Goal: Task Accomplishment & Management: Manage account settings

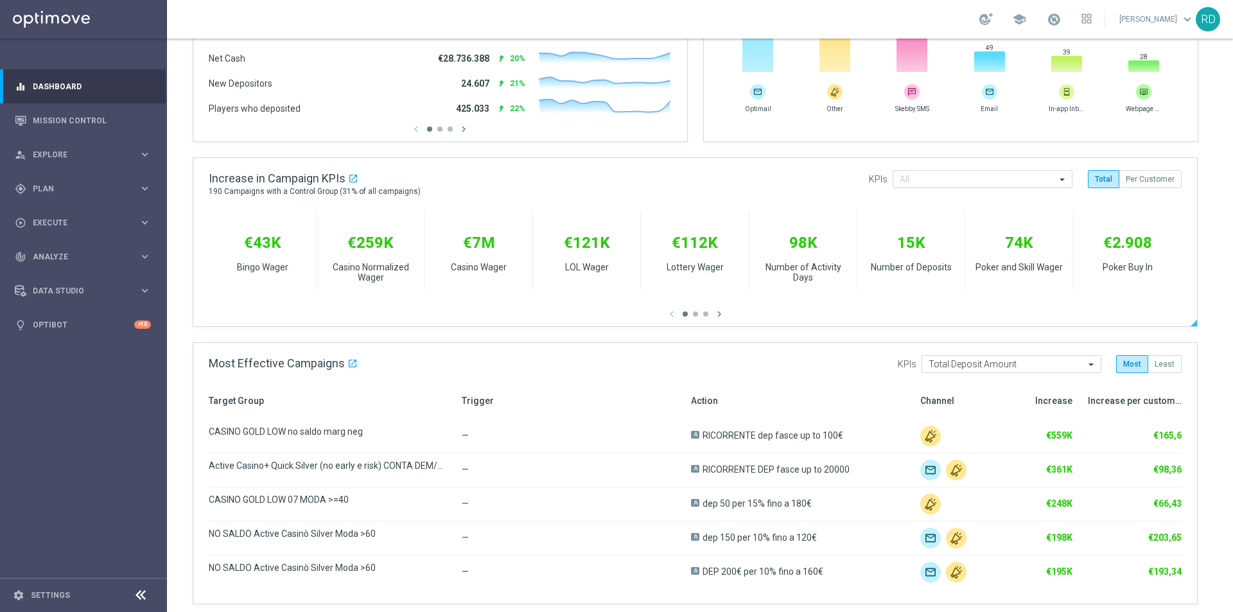
scroll to position [385, 0]
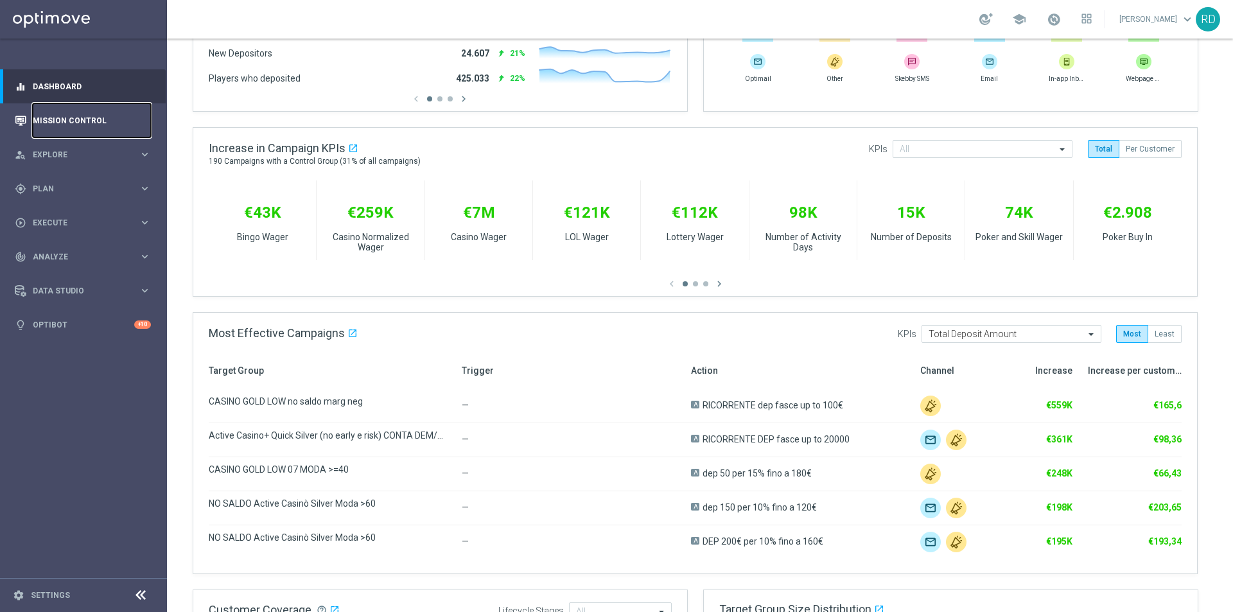
click at [44, 127] on link "Mission Control" at bounding box center [92, 120] width 118 height 34
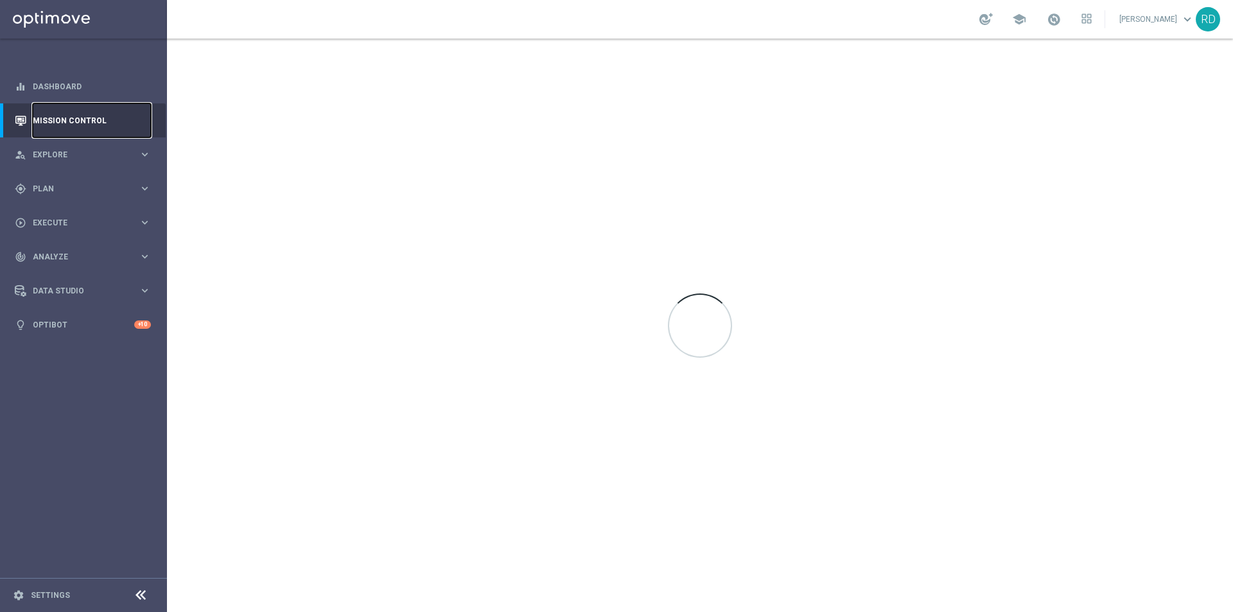
scroll to position [0, 0]
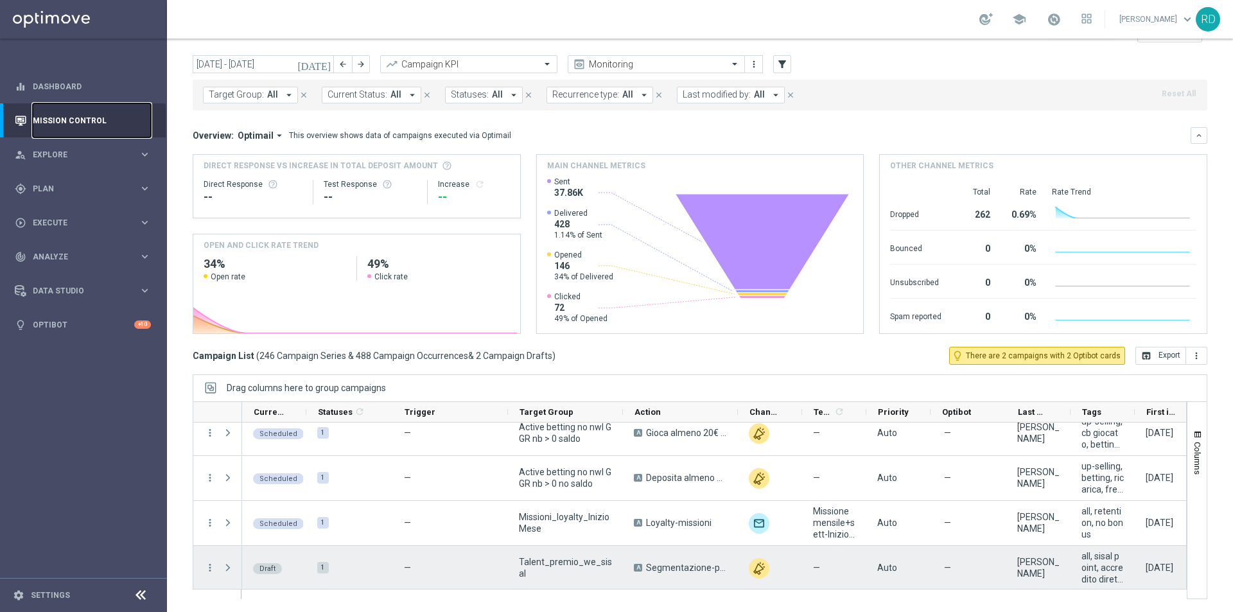
scroll to position [10921, 0]
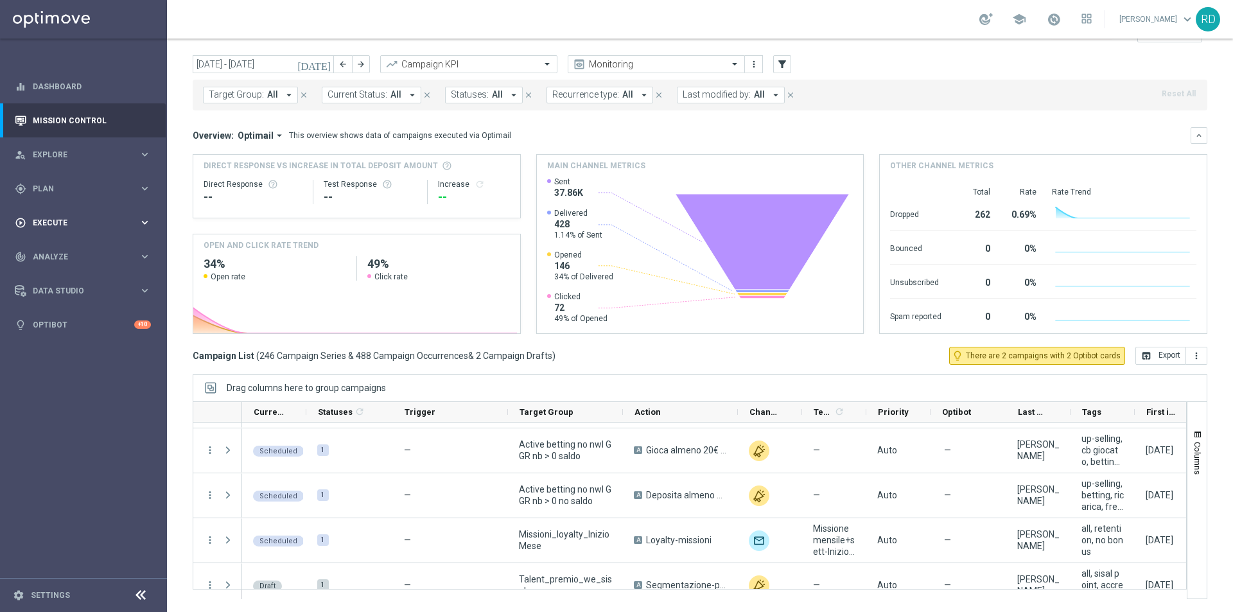
click at [54, 219] on span "Execute" at bounding box center [86, 223] width 106 height 8
click at [51, 179] on div "gps_fixed Plan keyboard_arrow_right" at bounding box center [83, 189] width 166 height 34
click at [50, 254] on span "Templates" at bounding box center [80, 254] width 92 height 8
click at [52, 273] on link "Optimail" at bounding box center [87, 273] width 94 height 10
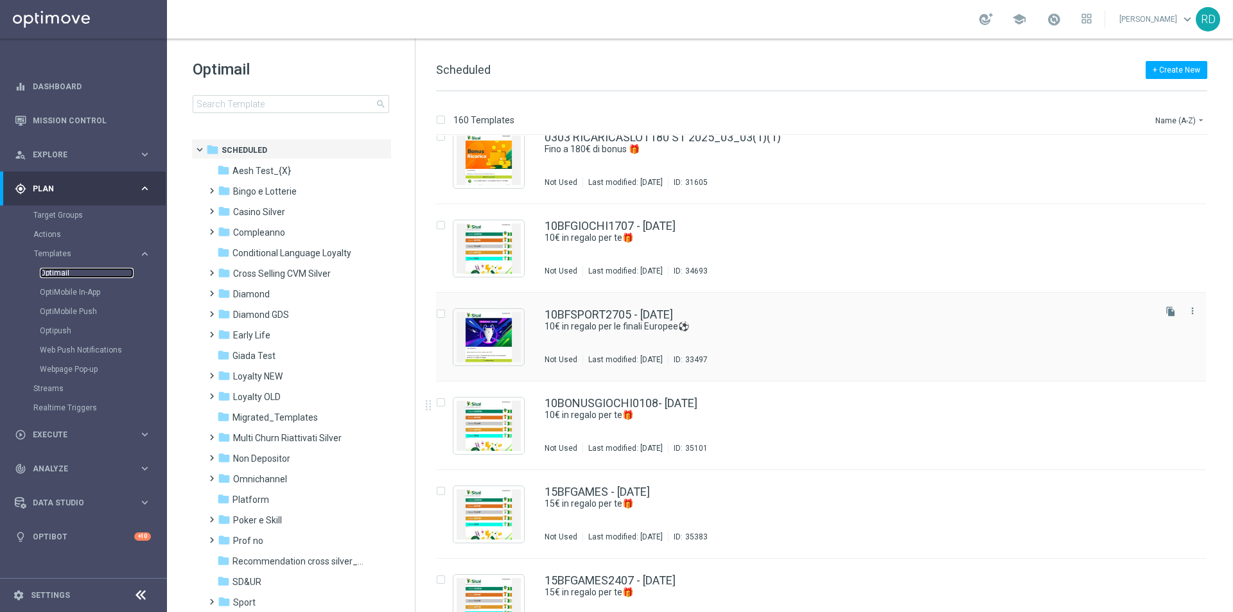
scroll to position [128, 0]
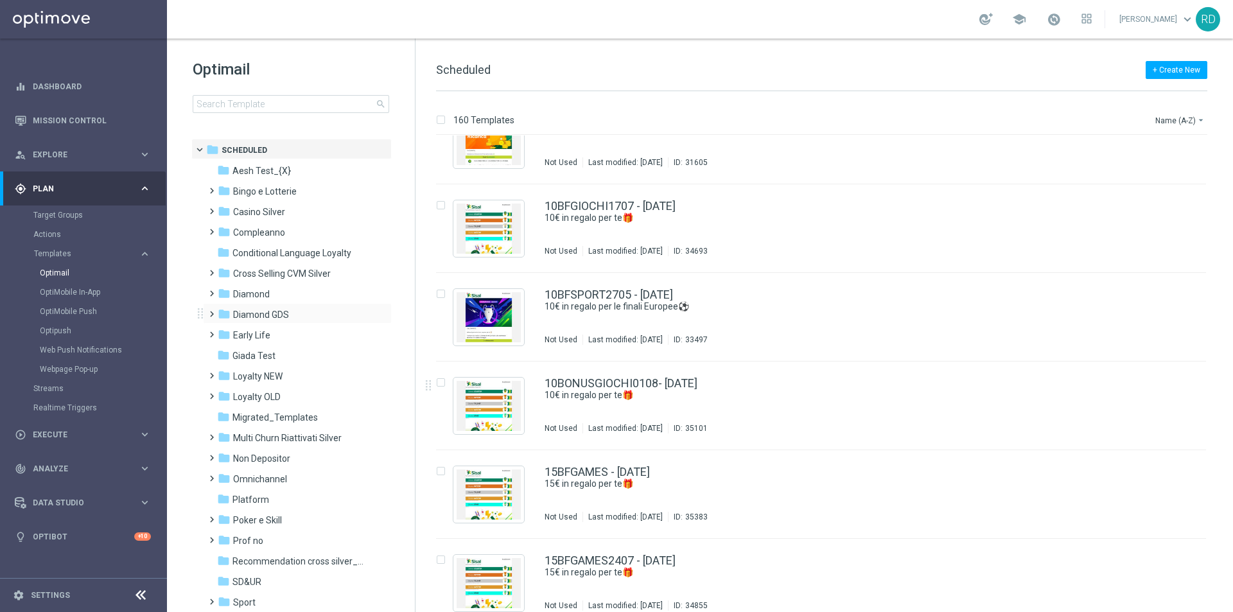
click at [212, 311] on span at bounding box center [209, 308] width 6 height 5
click at [285, 358] on span "Casino Diamond" at bounding box center [278, 356] width 66 height 12
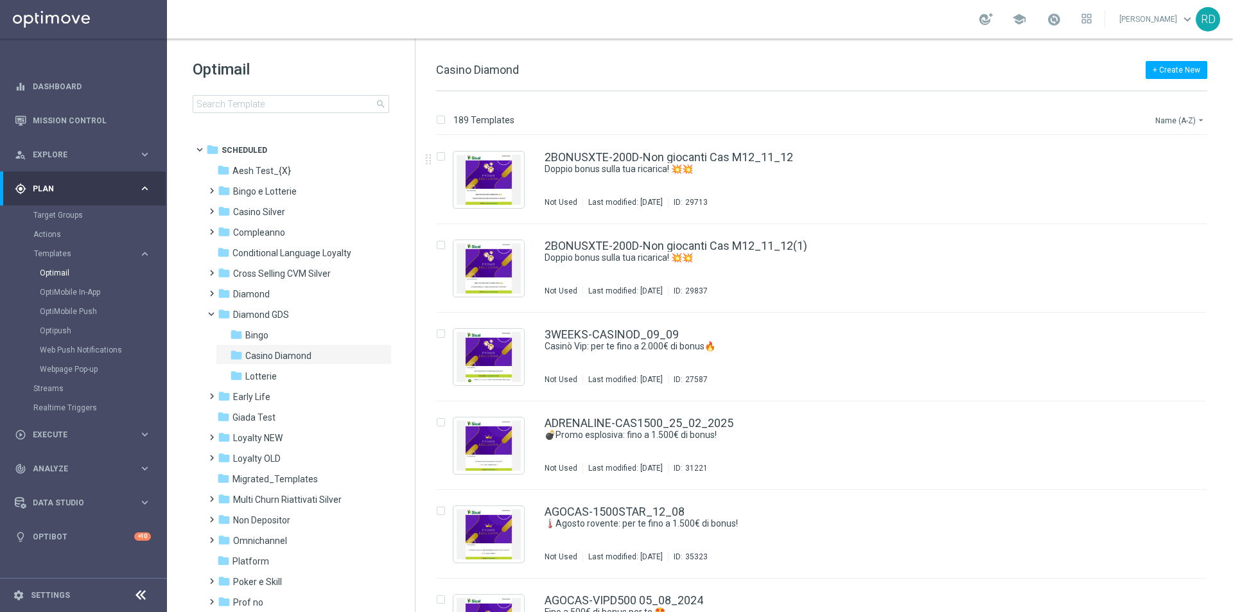
click at [1178, 117] on button "Name (A-Z) arrow_drop_down" at bounding box center [1180, 119] width 53 height 15
drag, startPoint x: 1124, startPoint y: 195, endPoint x: 1124, endPoint y: 177, distance: 17.3
click at [1124, 177] on div "Name (A-Z) Name (Z-A) Date Modified (Newest)" at bounding box center [1156, 169] width 103 height 82
click at [1124, 177] on span "Date Modified (Newest)" at bounding box center [1158, 177] width 86 height 9
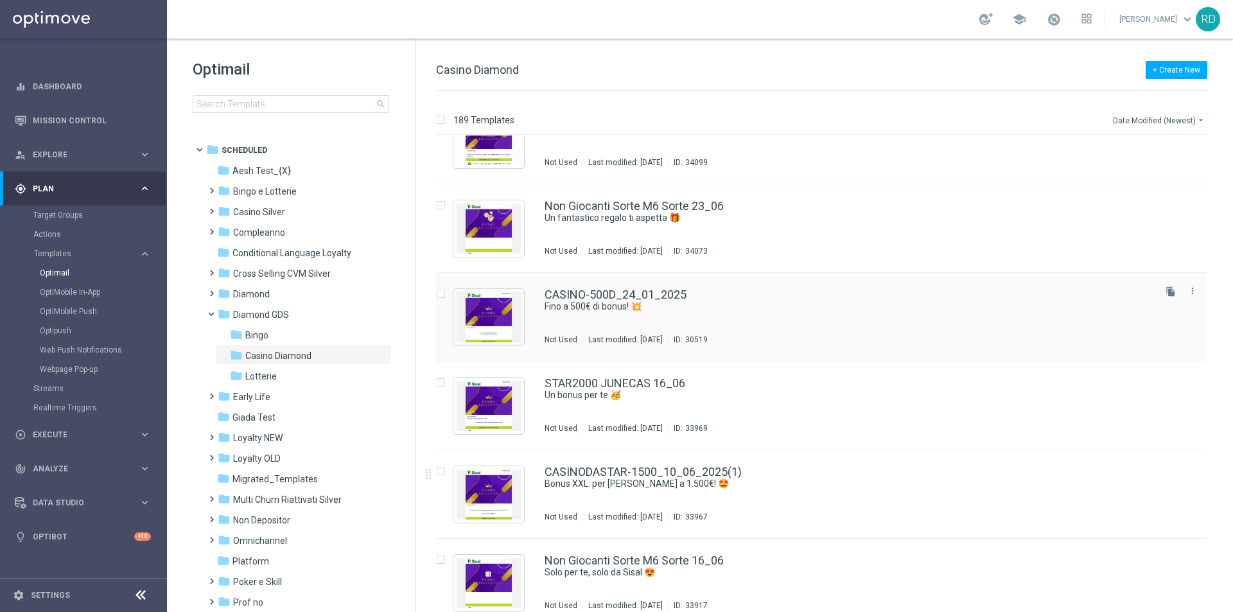
scroll to position [1156, 0]
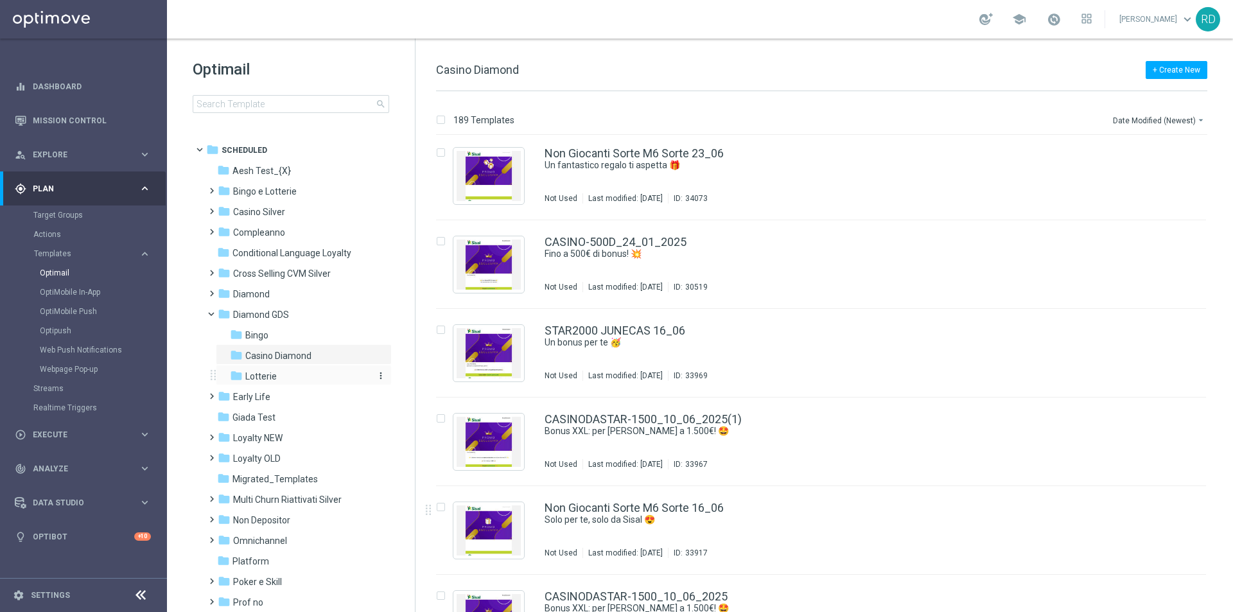
click at [265, 375] on span "Lotterie" at bounding box center [260, 377] width 31 height 12
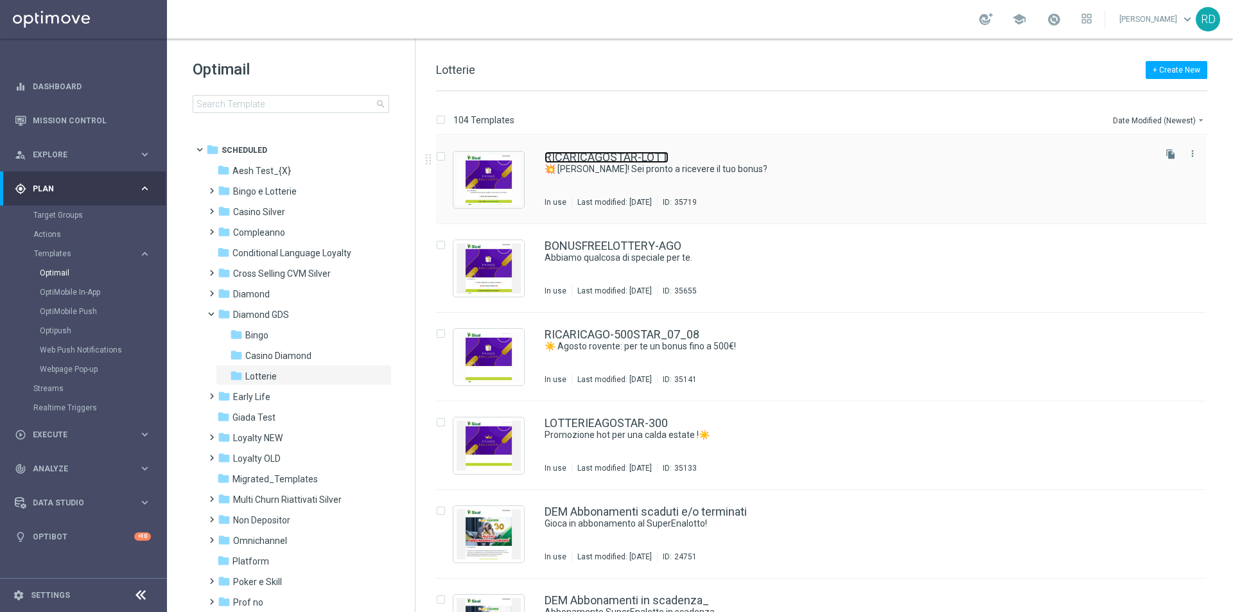
click at [634, 158] on link "RICARICAGOSTAR-LOTT" at bounding box center [607, 158] width 124 height 12
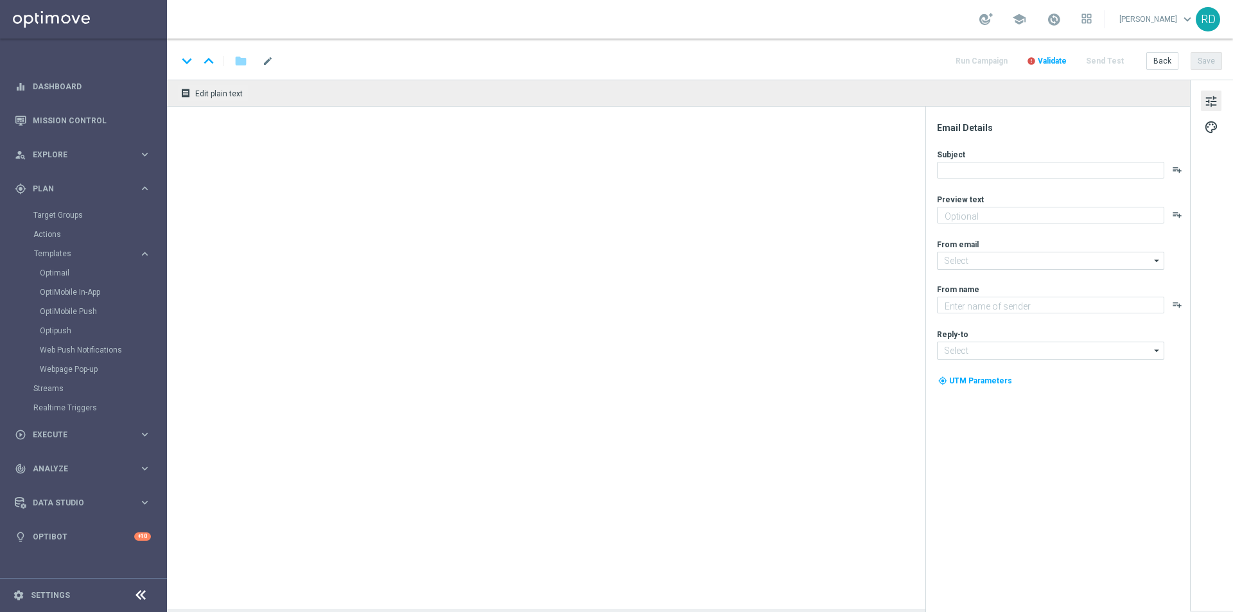
type textarea "20% della tua ricarica fino a 200€!💥"
type textarea "Sisal Vip"
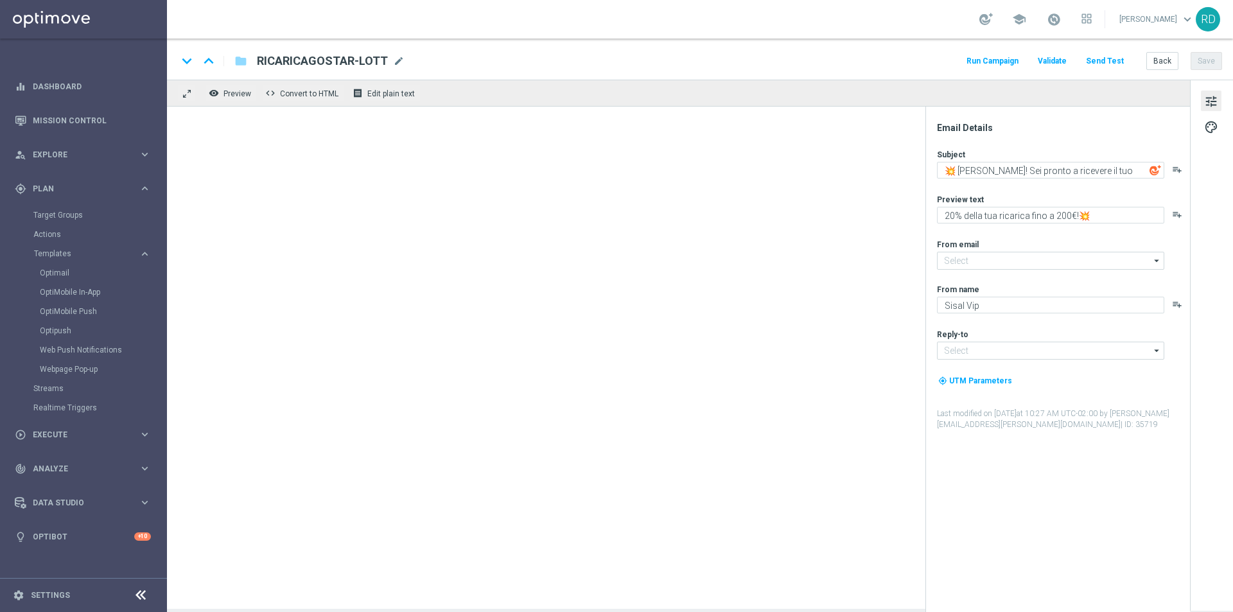
type input "[EMAIL_ADDRESS][DOMAIN_NAME]"
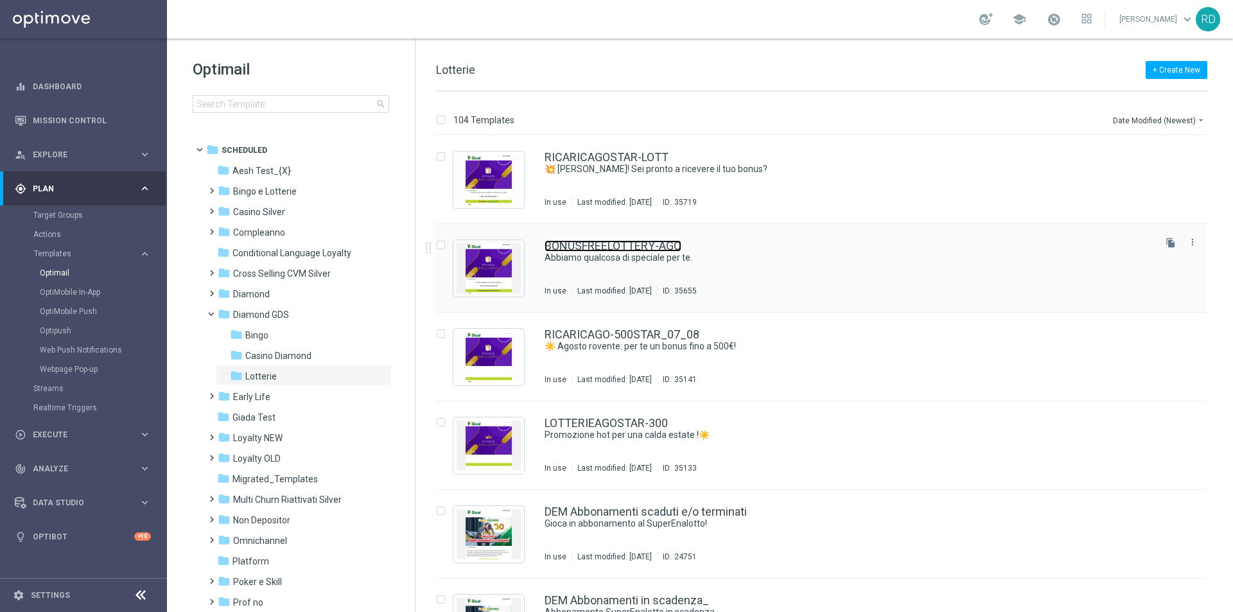
click at [617, 251] on link "BONUSFREELOTTERY-AGO" at bounding box center [613, 246] width 137 height 12
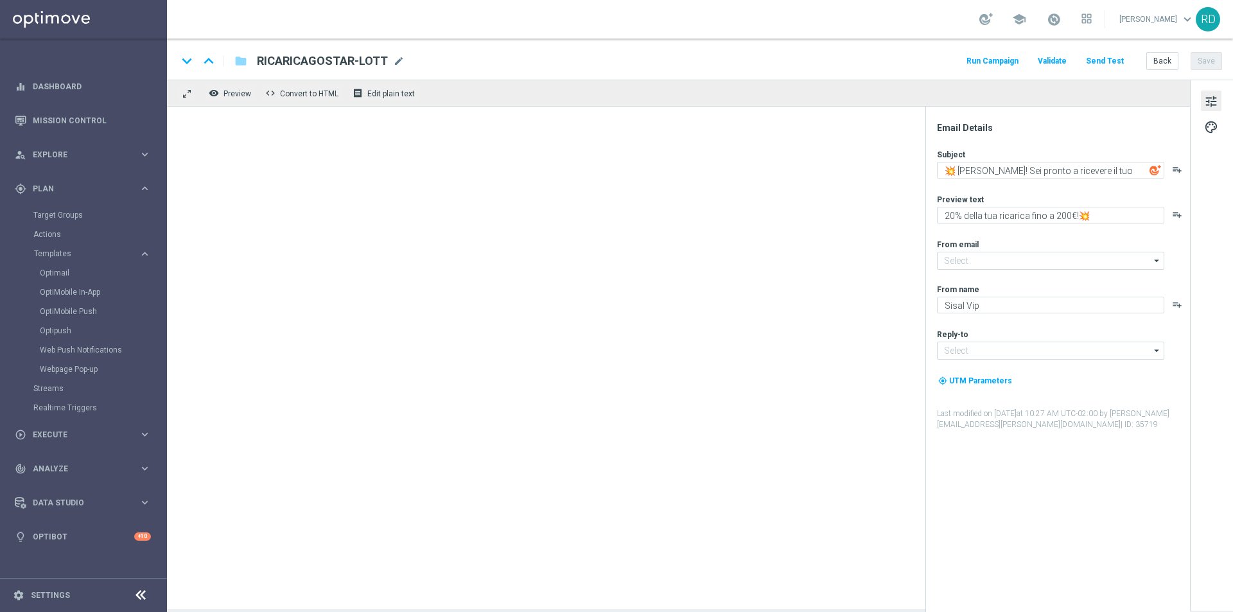
type textarea "Abbiamo qualcosa di speciale per te."
type textarea "100€ di bonus in regalo per te! 🎁"
type input "[EMAIL_ADDRESS][DOMAIN_NAME]"
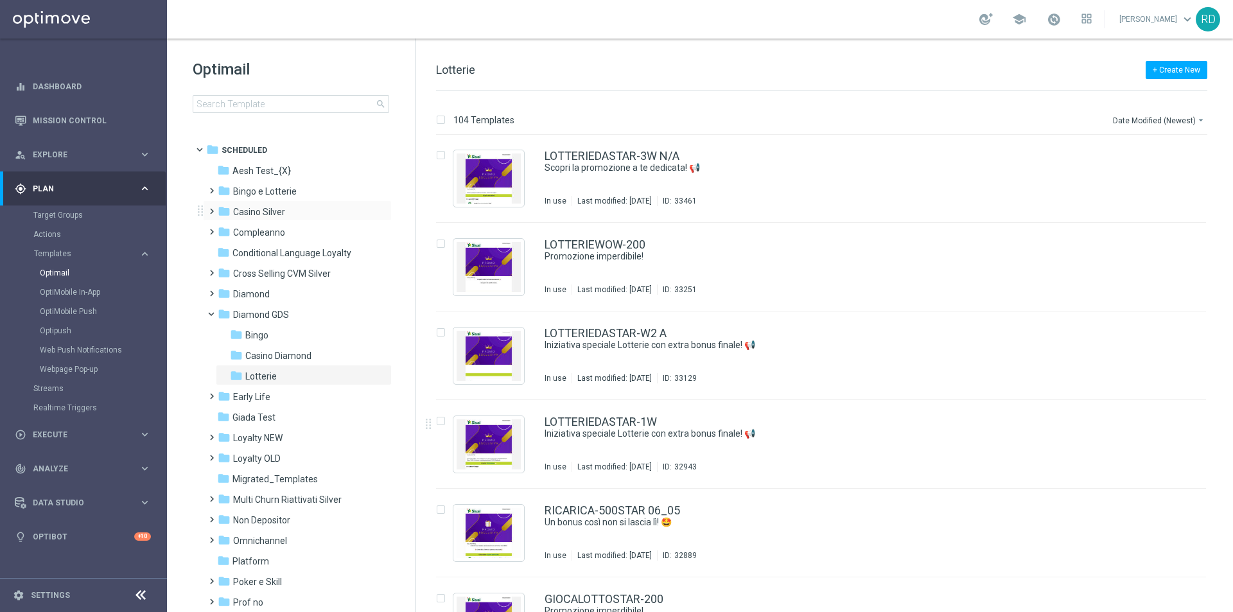
click at [212, 208] on span at bounding box center [209, 205] width 6 height 5
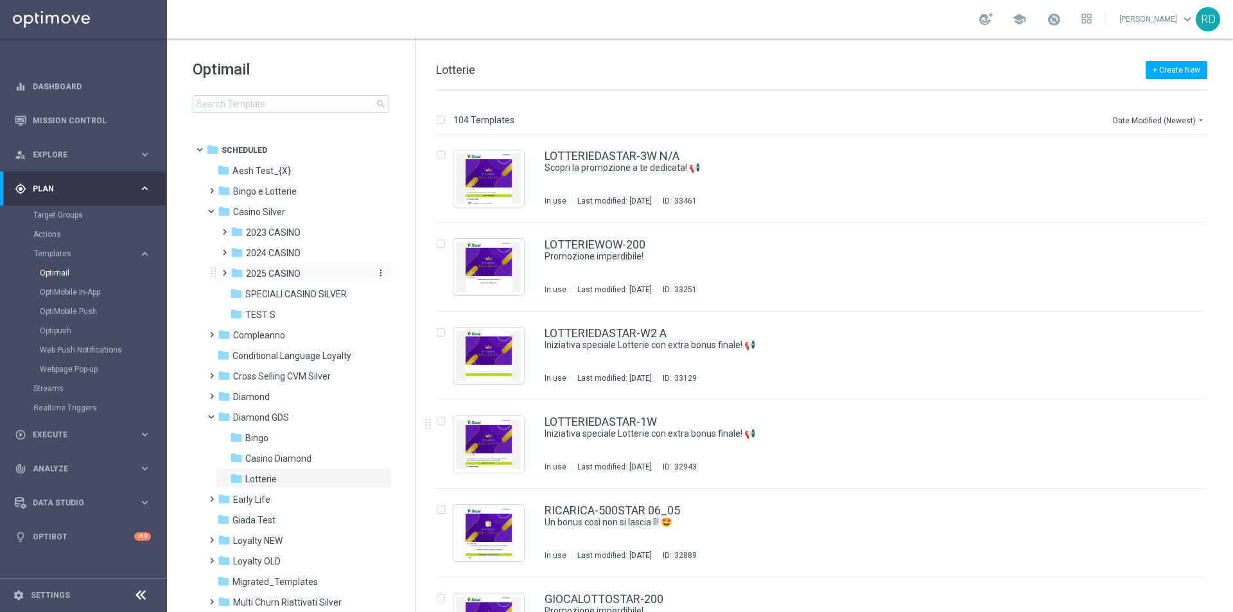
click at [285, 275] on span "2025 CASINO" at bounding box center [273, 274] width 55 height 12
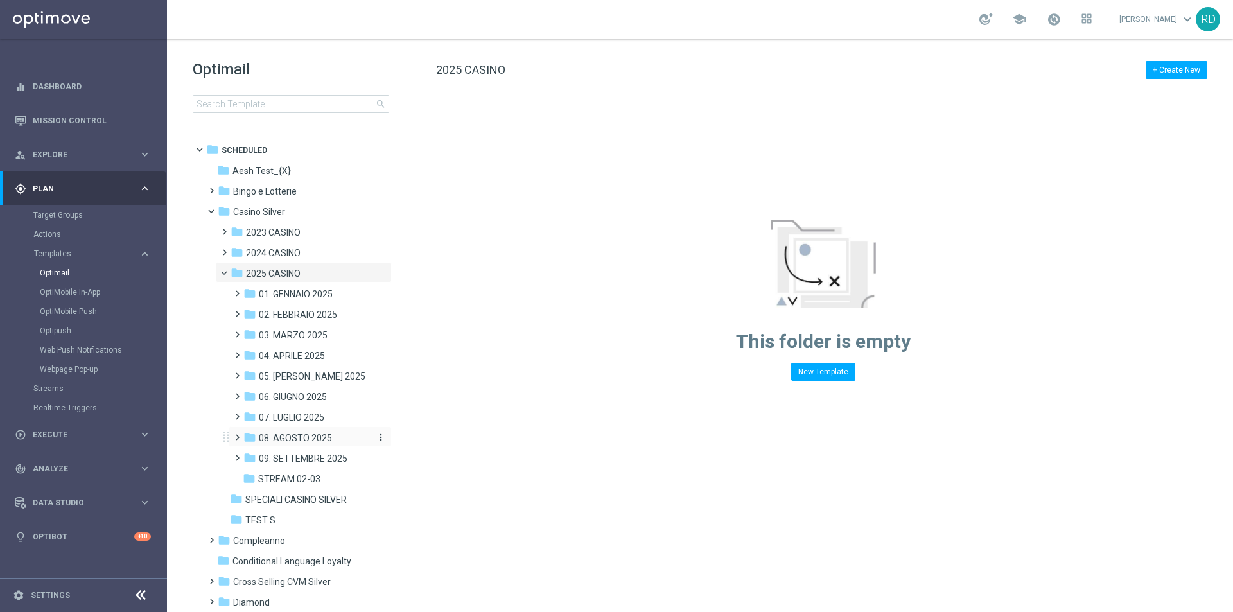
click at [291, 436] on span "08. AGOSTO 2025" at bounding box center [295, 438] width 73 height 12
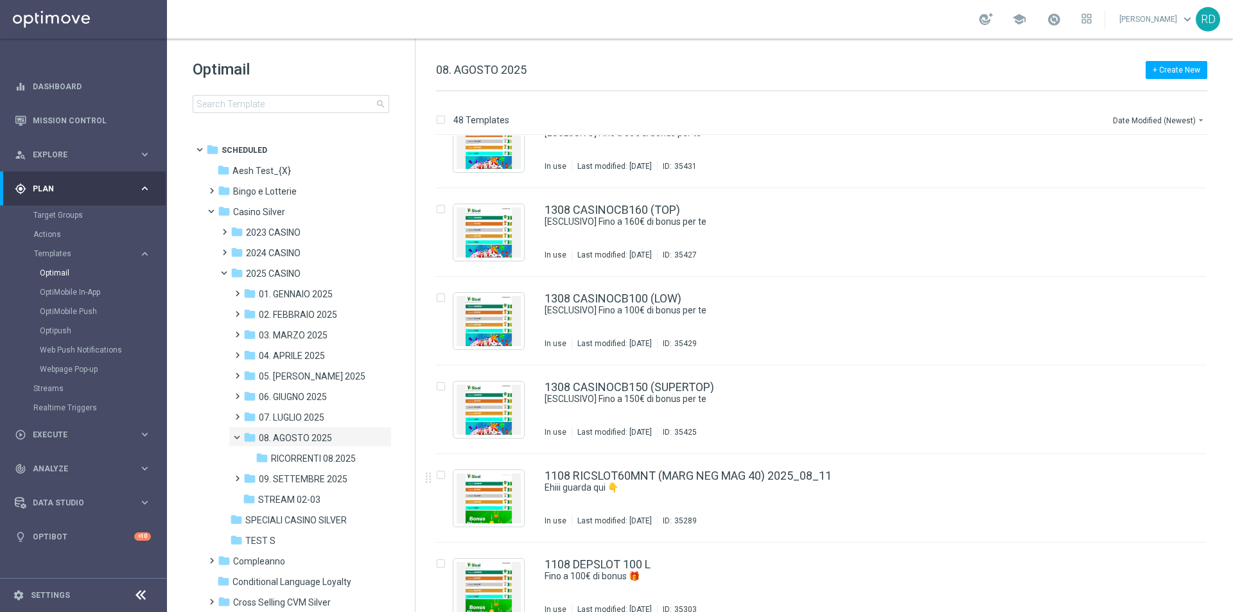
scroll to position [2027, 0]
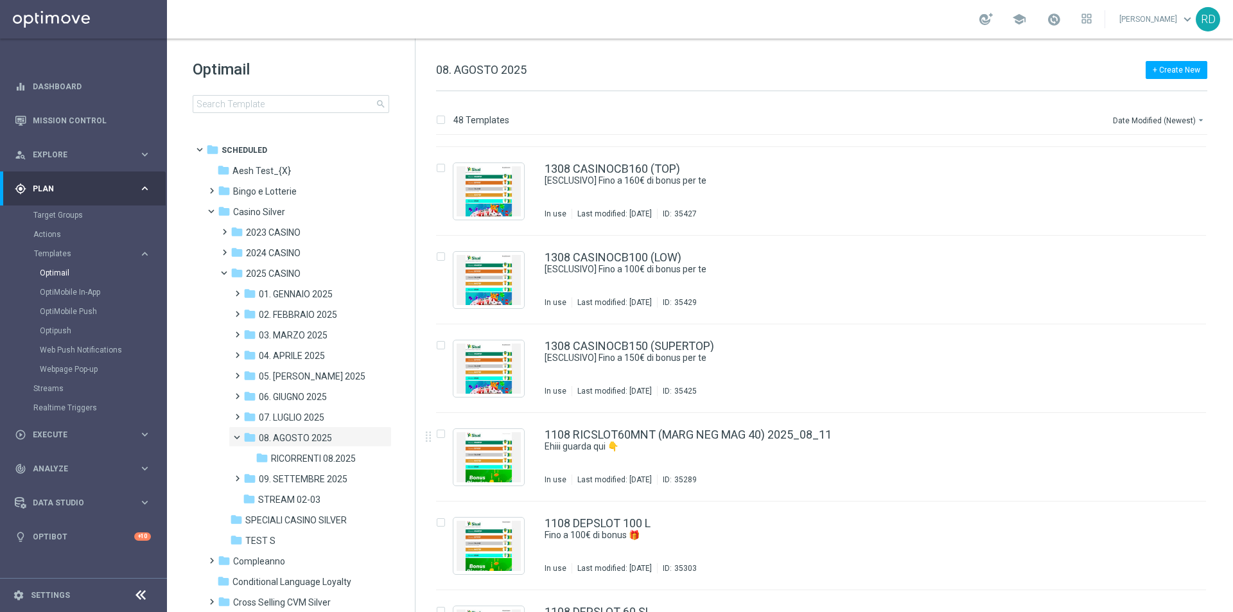
click at [61, 222] on div "Target Groups" at bounding box center [99, 215] width 132 height 19
click at [58, 215] on link "Target Groups" at bounding box center [83, 215] width 100 height 10
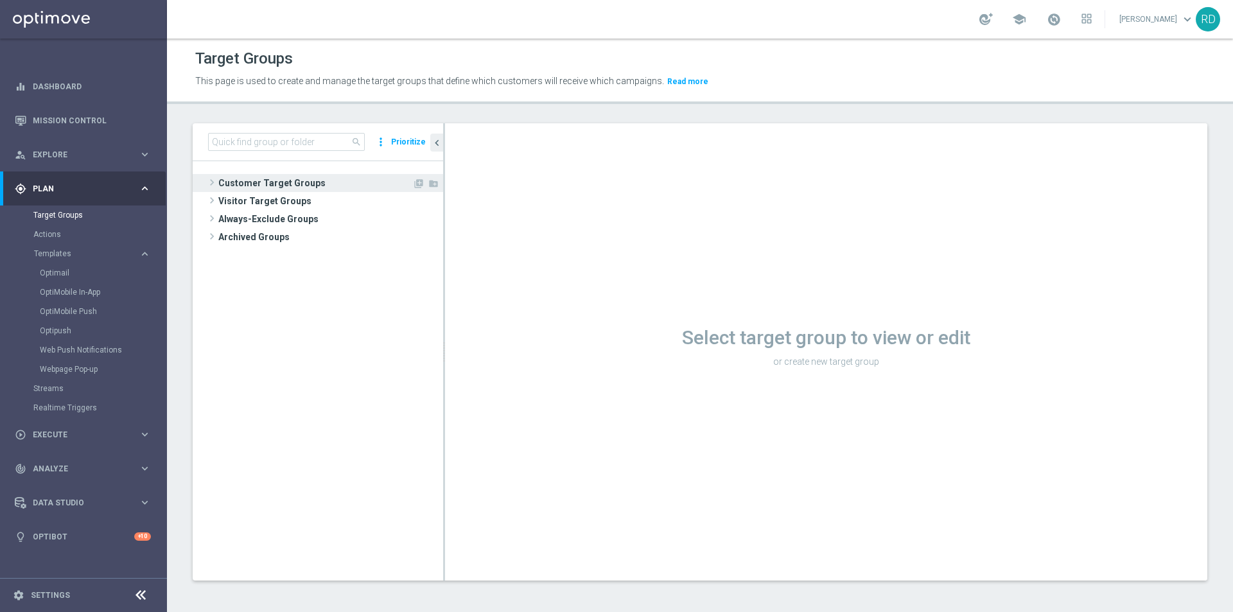
click at [213, 178] on span at bounding box center [212, 182] width 13 height 15
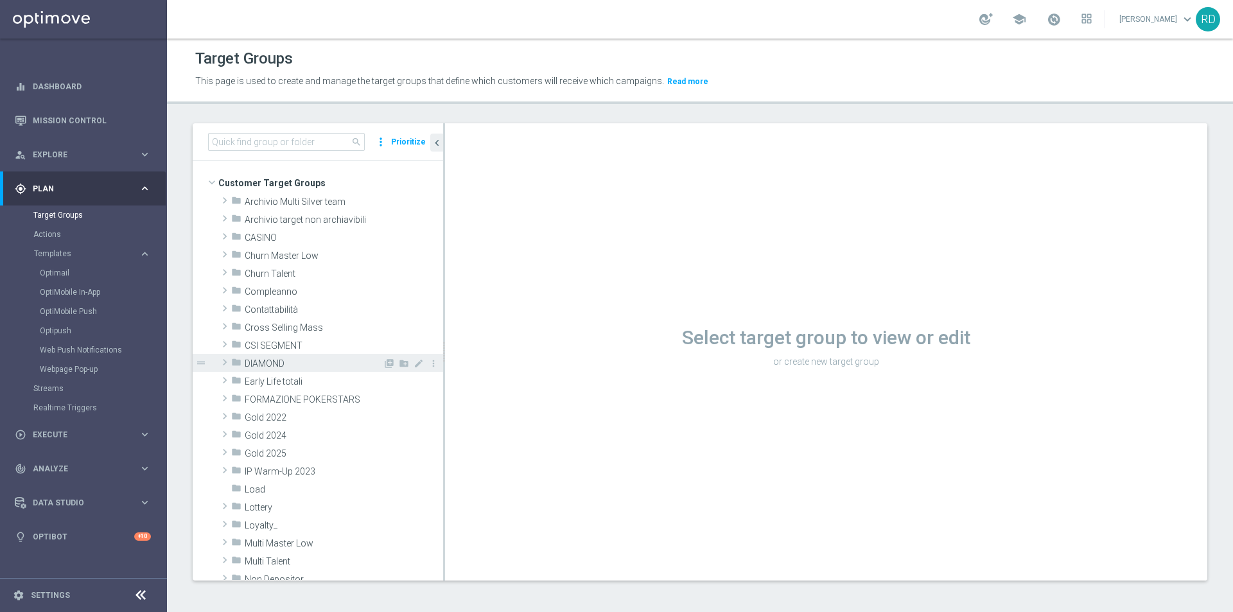
click at [229, 360] on span at bounding box center [224, 362] width 13 height 15
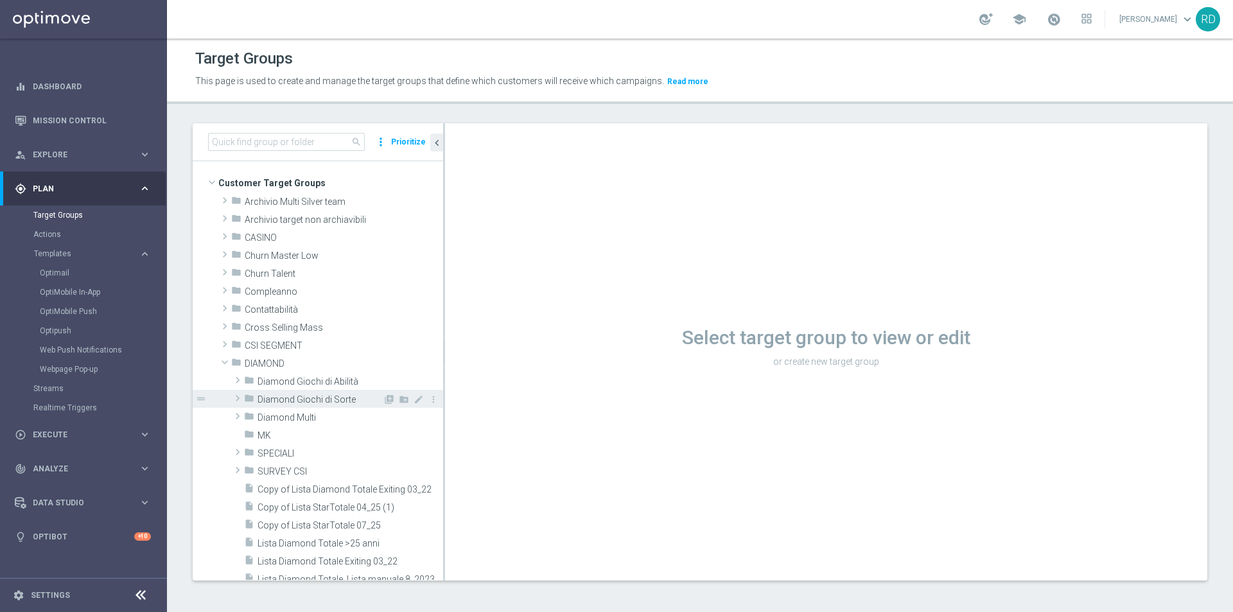
click at [290, 399] on span "Diamond Giochi di Sorte" at bounding box center [320, 399] width 125 height 11
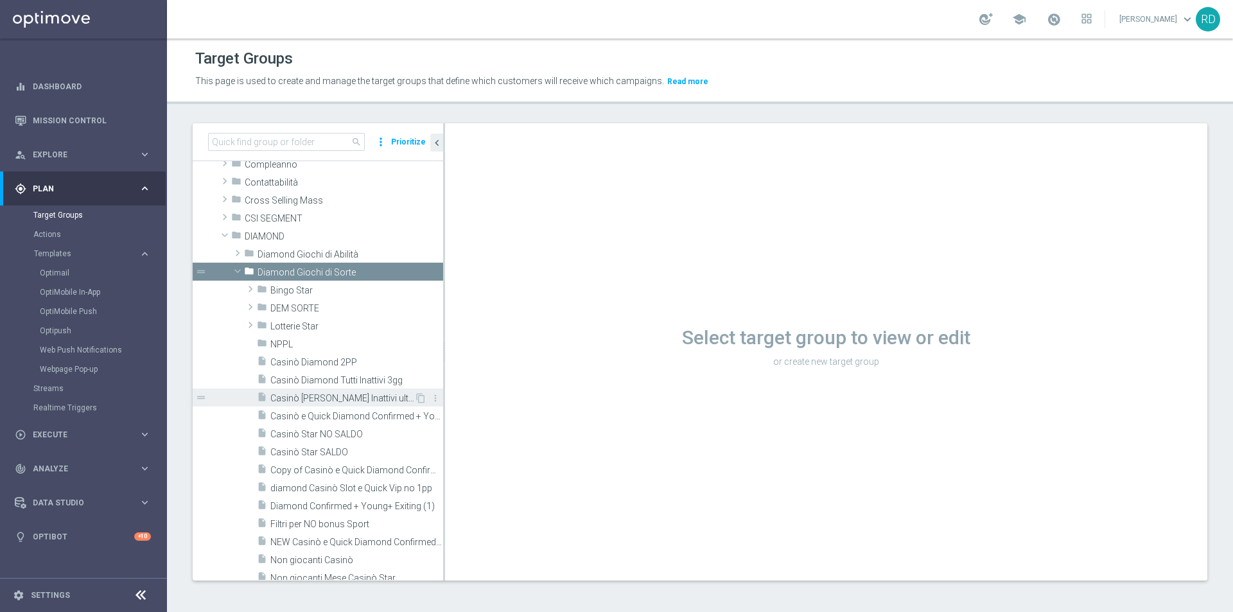
scroll to position [128, 0]
click at [271, 324] on span "Lotterie Star" at bounding box center [326, 325] width 112 height 11
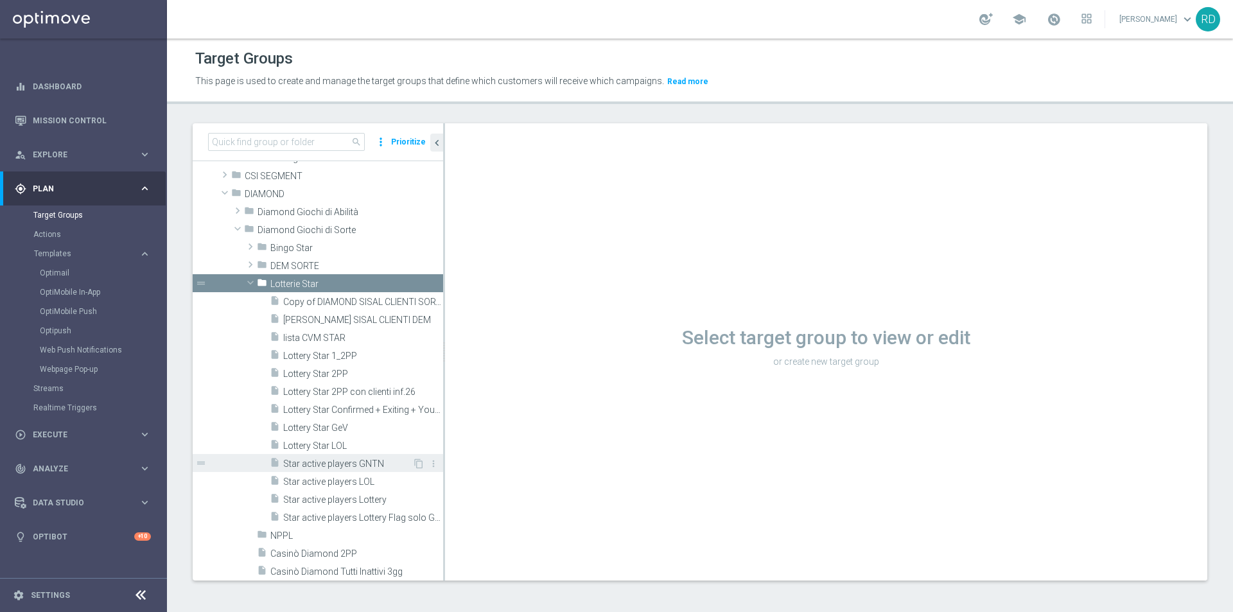
scroll to position [193, 0]
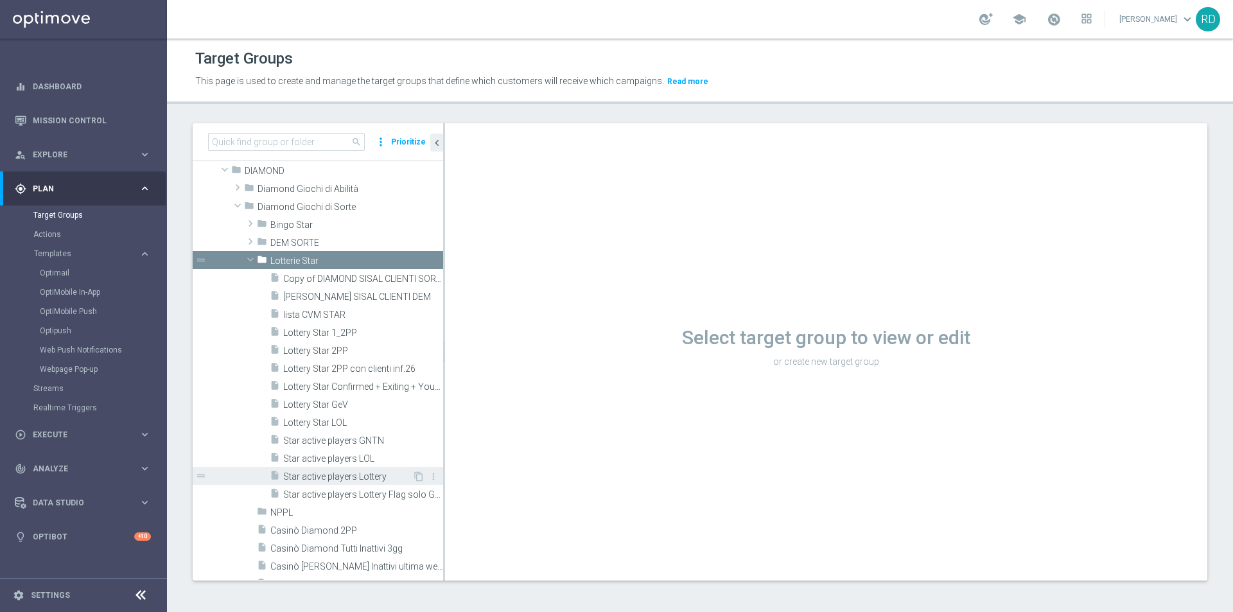
click at [335, 475] on span "Star active players Lottery" at bounding box center [347, 477] width 129 height 11
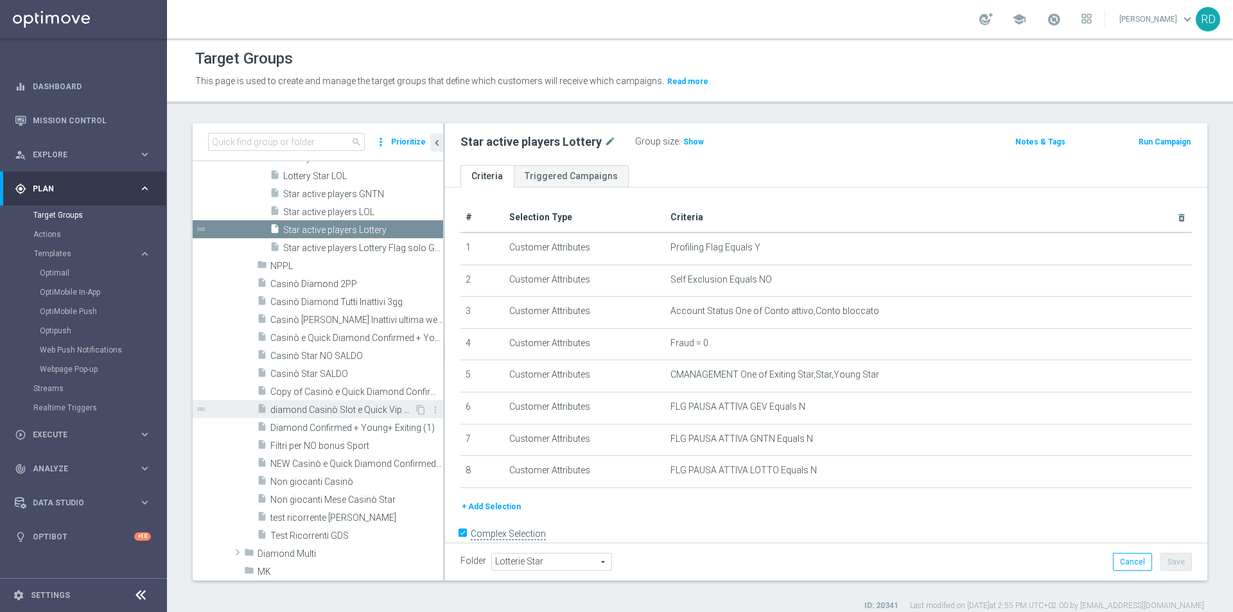
scroll to position [450, 0]
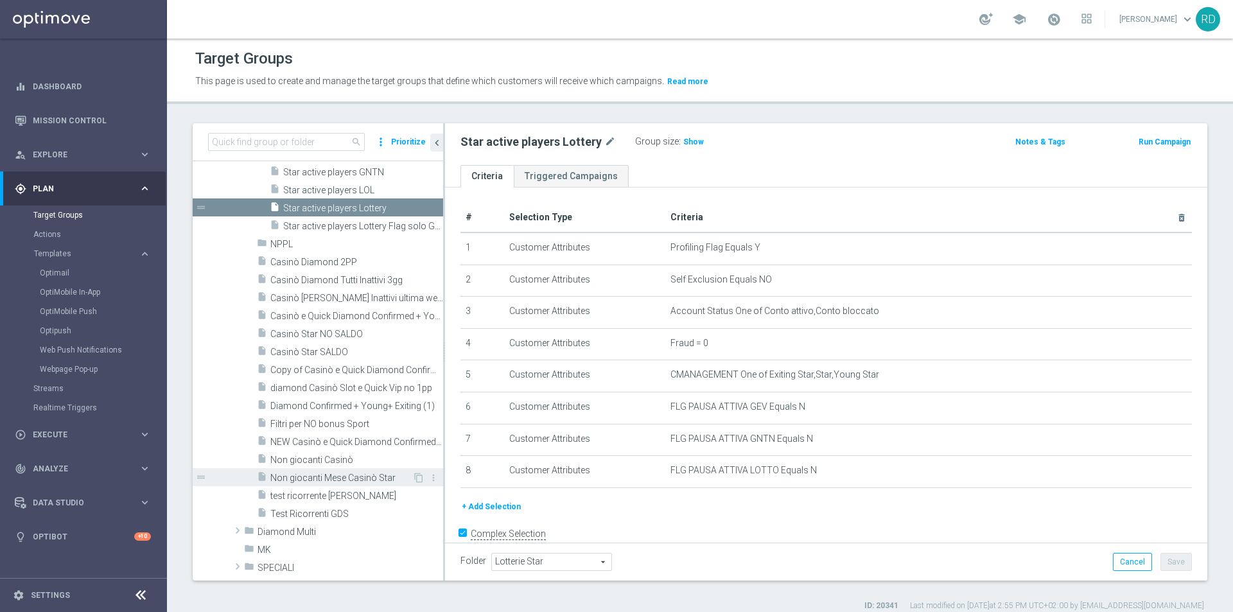
click at [373, 477] on span "Non giocanti Mese Casinò Star" at bounding box center [341, 478] width 142 height 11
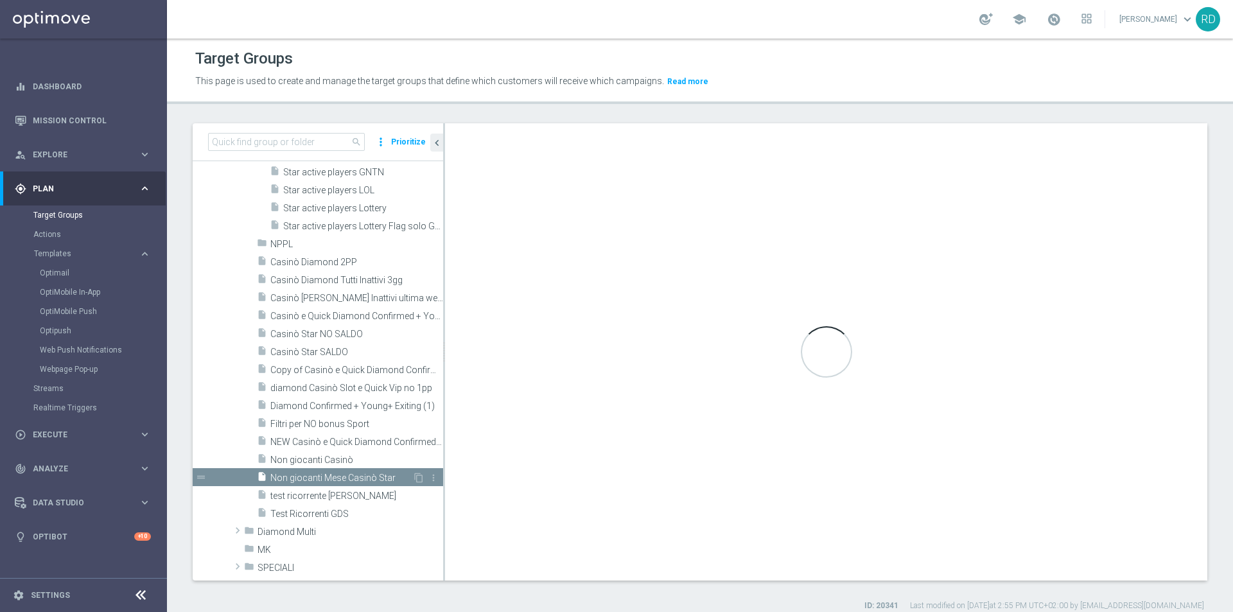
type textarea "1 and 2 and 3 and 4 and 5 and 8 and 9 and (6 or 7)"
type input "Diamond Giochi di Sorte"
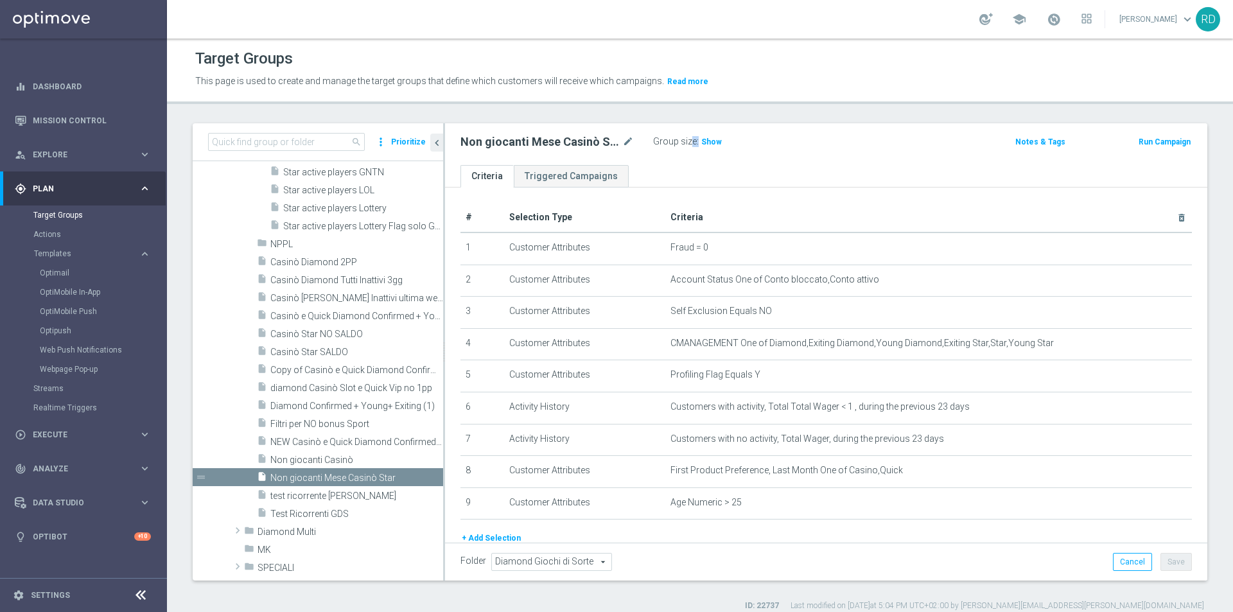
click at [695, 146] on div "Group size : Show" at bounding box center [717, 140] width 128 height 15
click at [707, 143] on span "Show" at bounding box center [711, 141] width 21 height 9
click at [307, 349] on span "Casinò Star SALDO" at bounding box center [341, 352] width 142 height 11
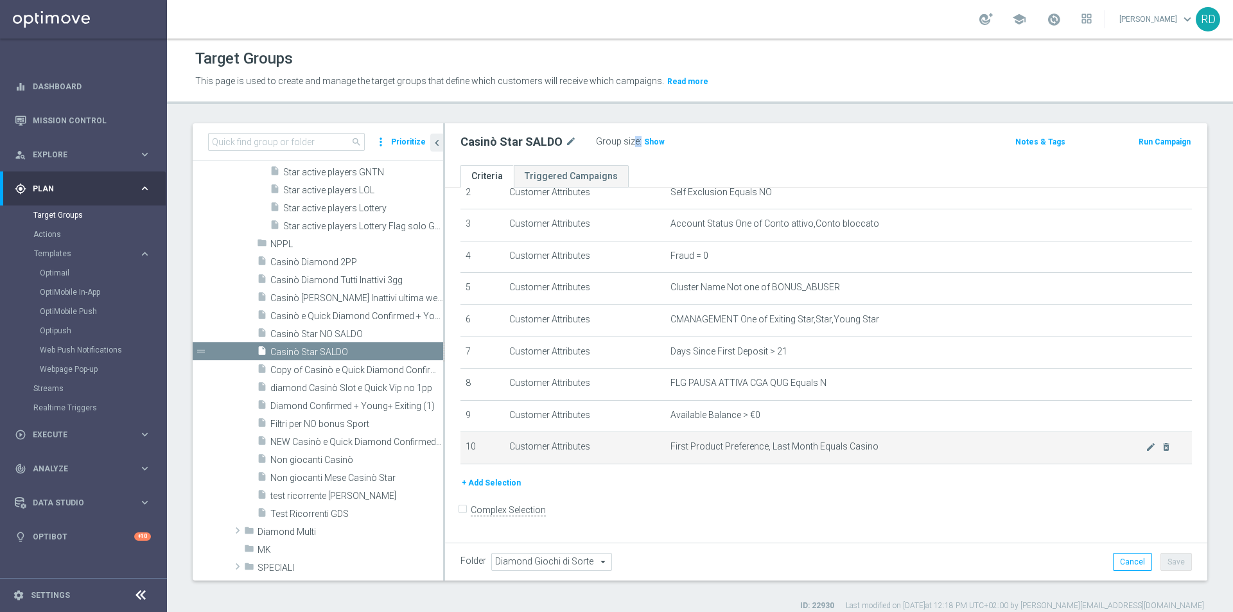
scroll to position [12, 0]
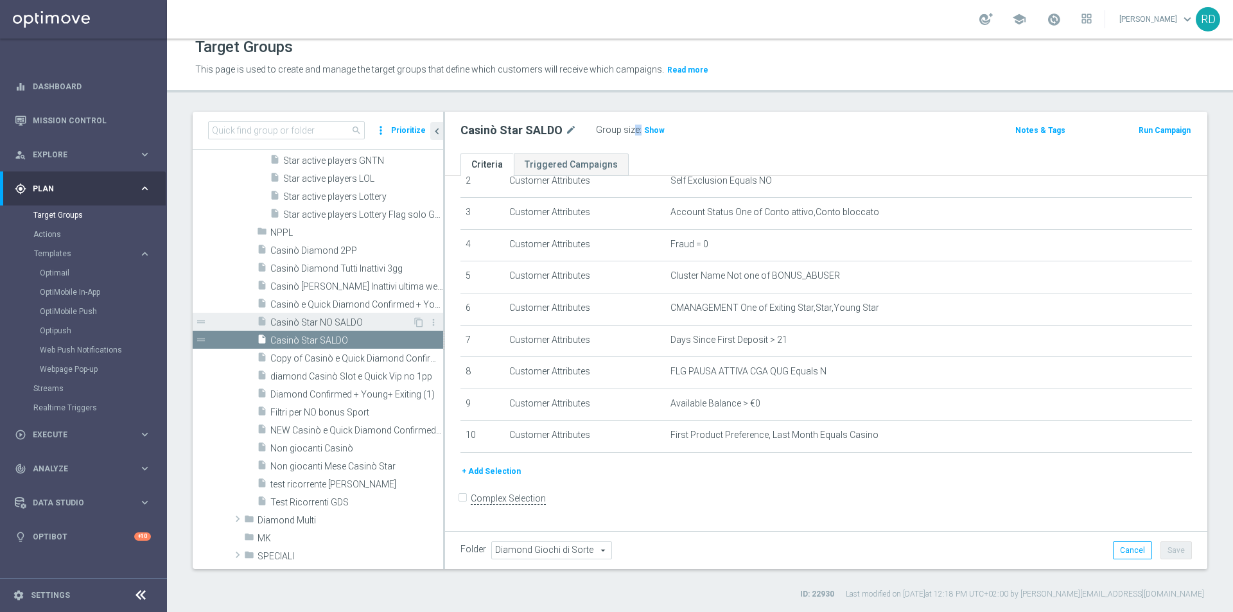
click at [297, 321] on span "Casinò Star NO SALDO" at bounding box center [341, 322] width 142 height 11
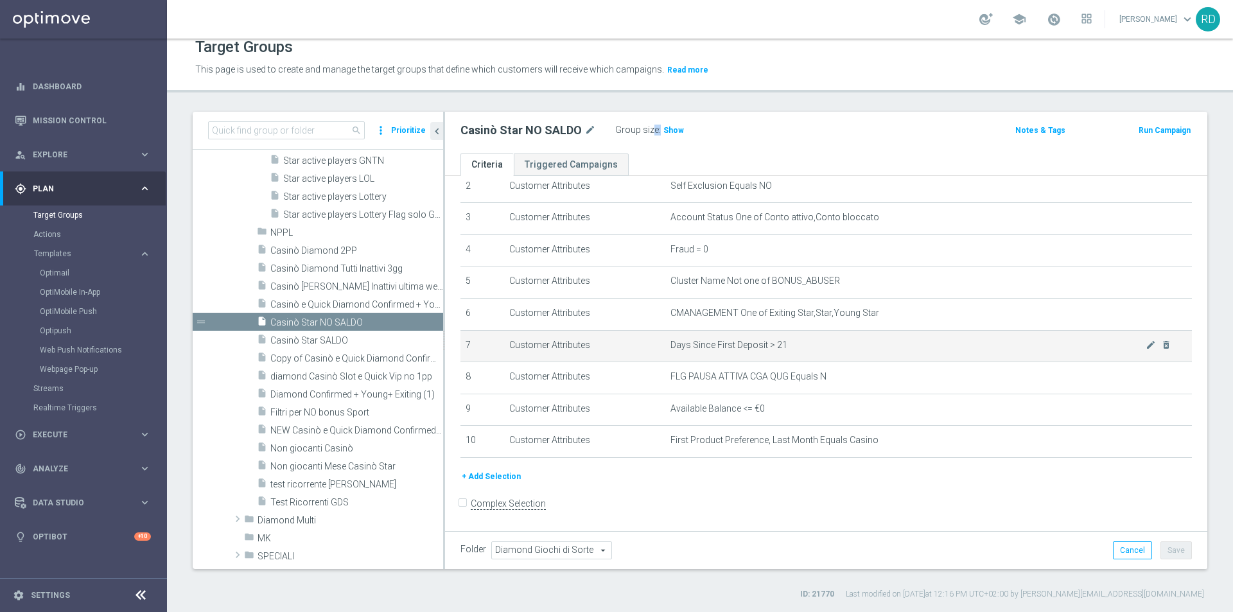
scroll to position [87, 0]
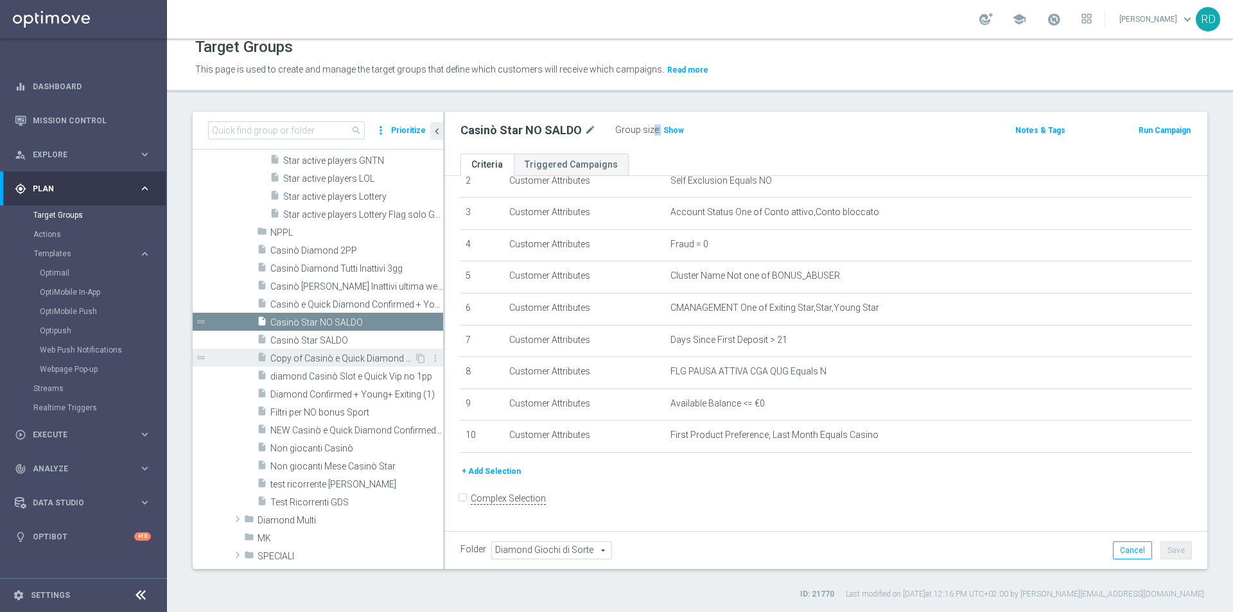
click at [343, 361] on span "Copy of Casinò e Quick Diamond Confirmed + Young+ Exiting" at bounding box center [342, 358] width 144 height 11
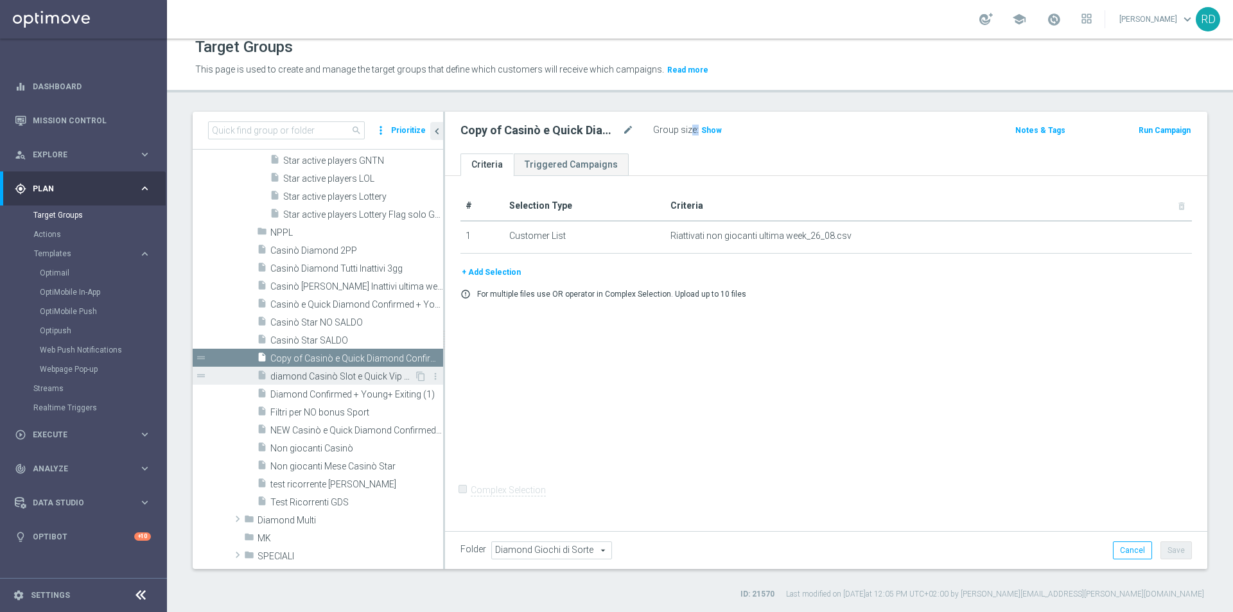
click at [356, 376] on span "diamond Casinò Slot e Quick Vip no 1pp" at bounding box center [342, 376] width 144 height 11
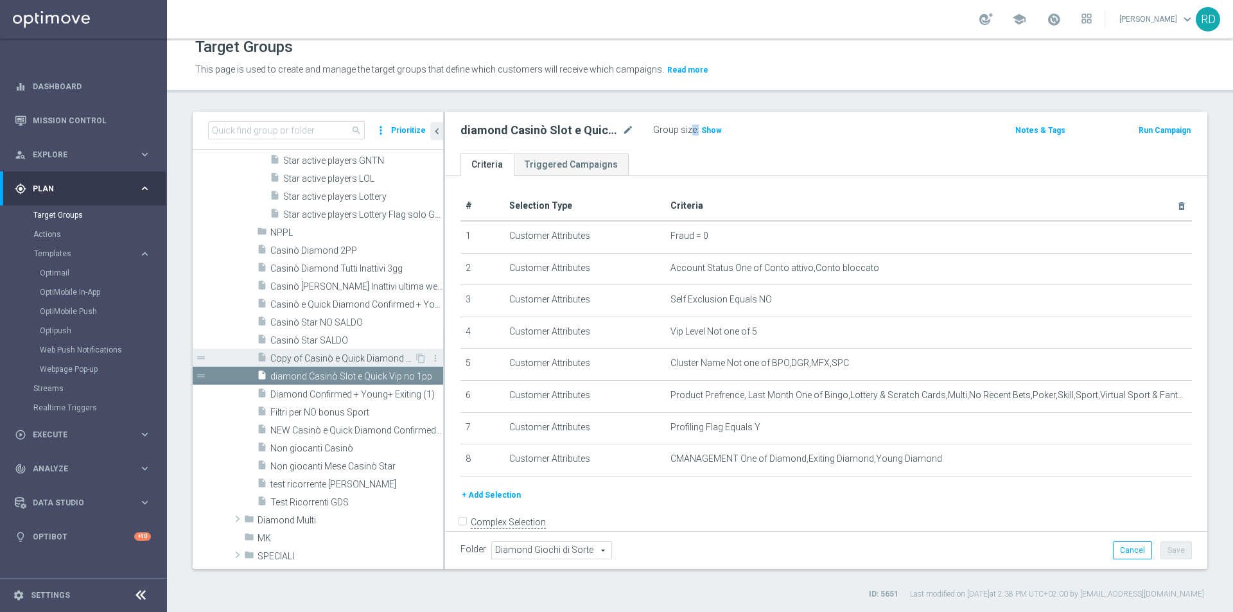
click at [340, 362] on span "Copy of Casinò e Quick Diamond Confirmed + Young+ Exiting" at bounding box center [342, 358] width 144 height 11
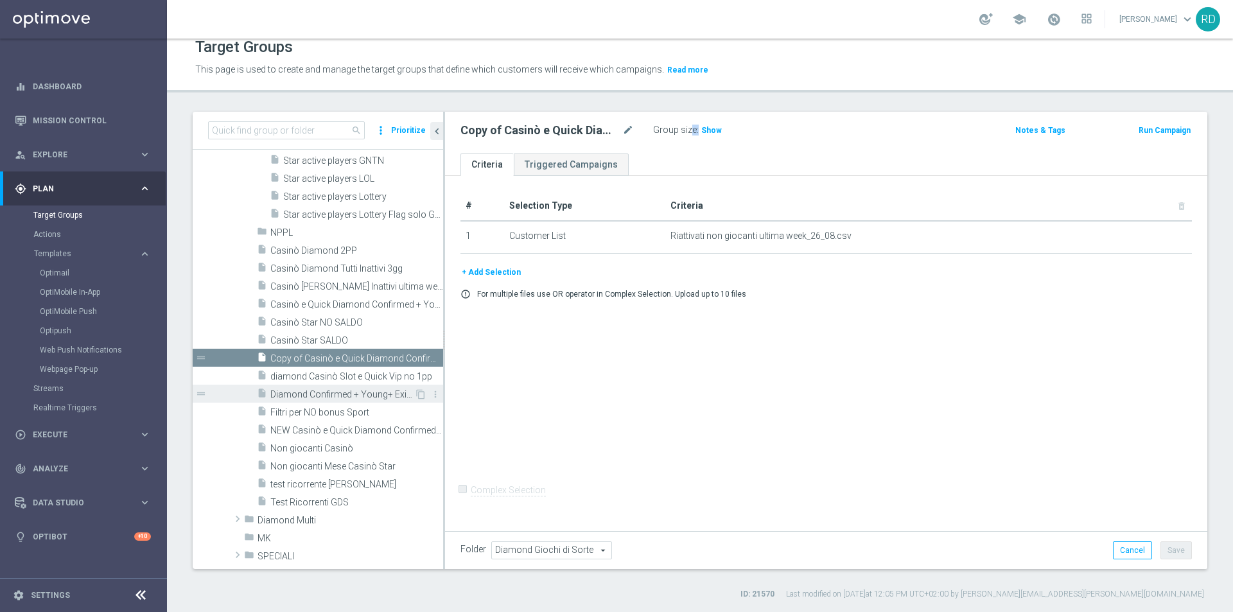
click at [307, 394] on span "Diamond Confirmed + Young+ Exiting (1)" at bounding box center [342, 394] width 144 height 11
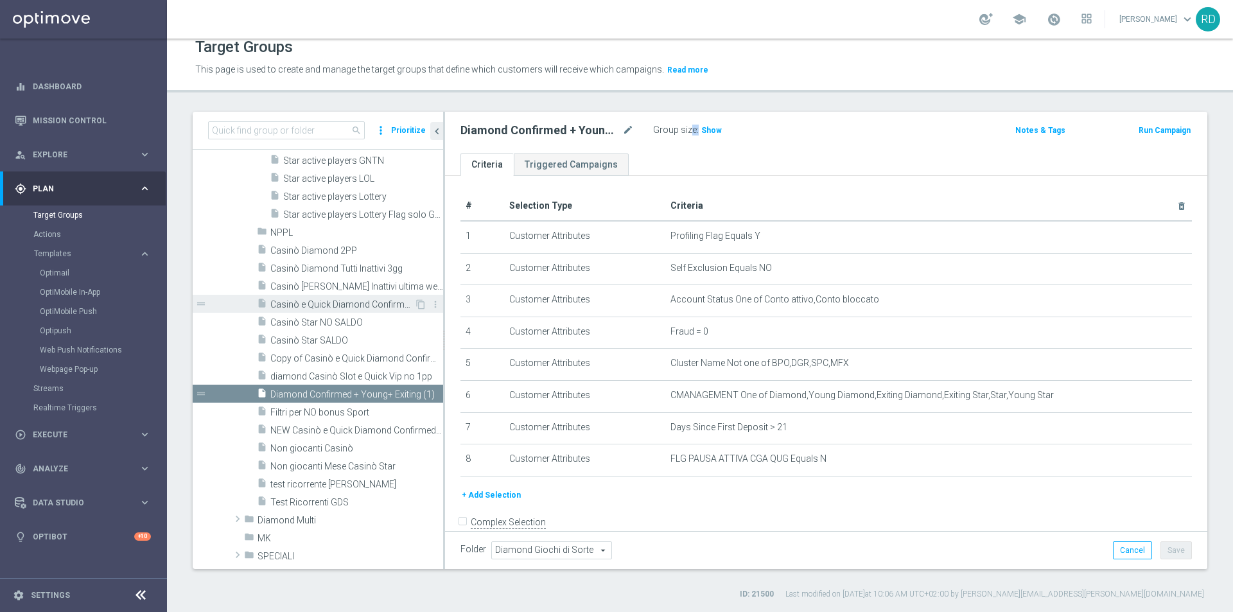
click at [304, 301] on span "Casinò e Quick Diamond Confirmed + Young+ Exiting" at bounding box center [342, 304] width 144 height 11
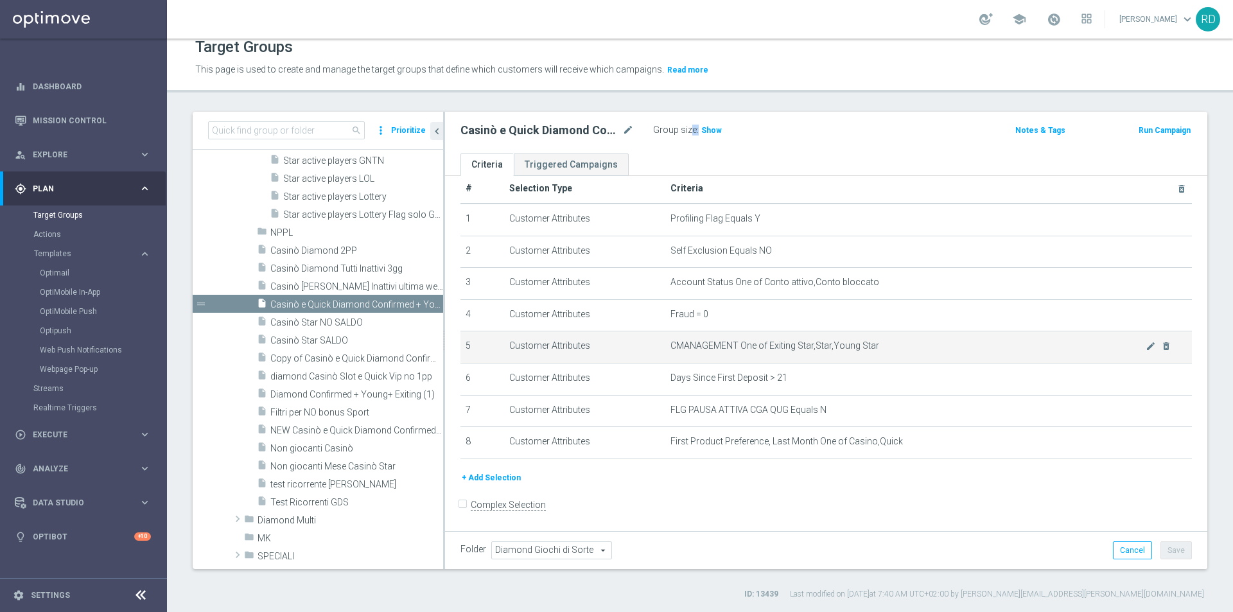
scroll to position [22, 0]
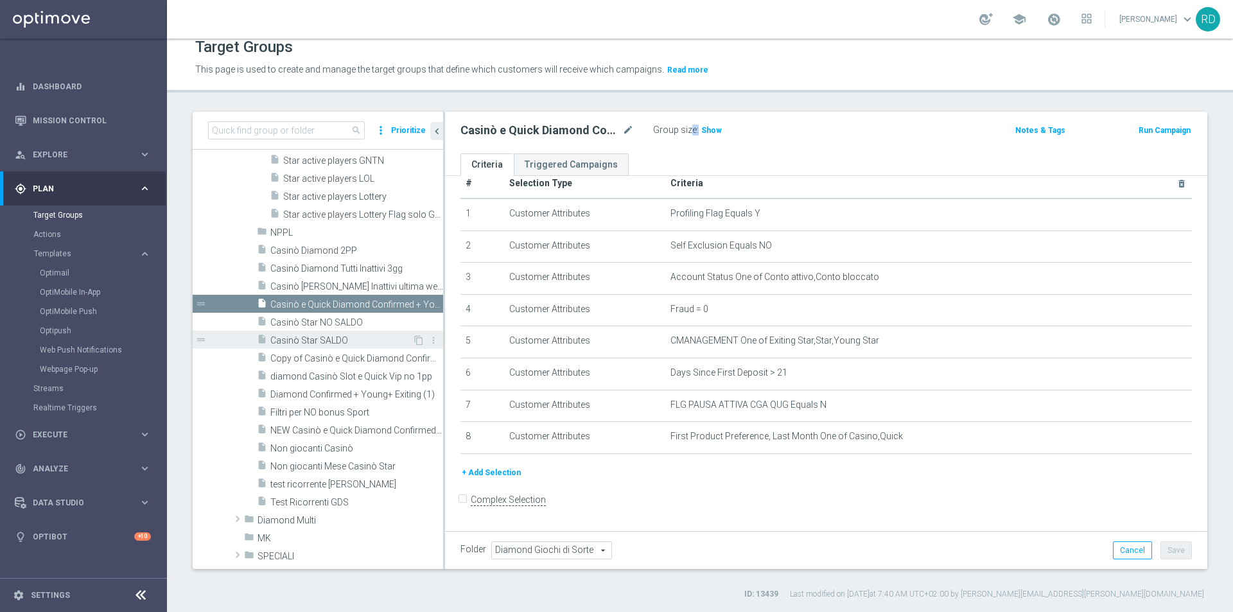
click at [301, 342] on span "Casinò Star SALDO" at bounding box center [341, 340] width 142 height 11
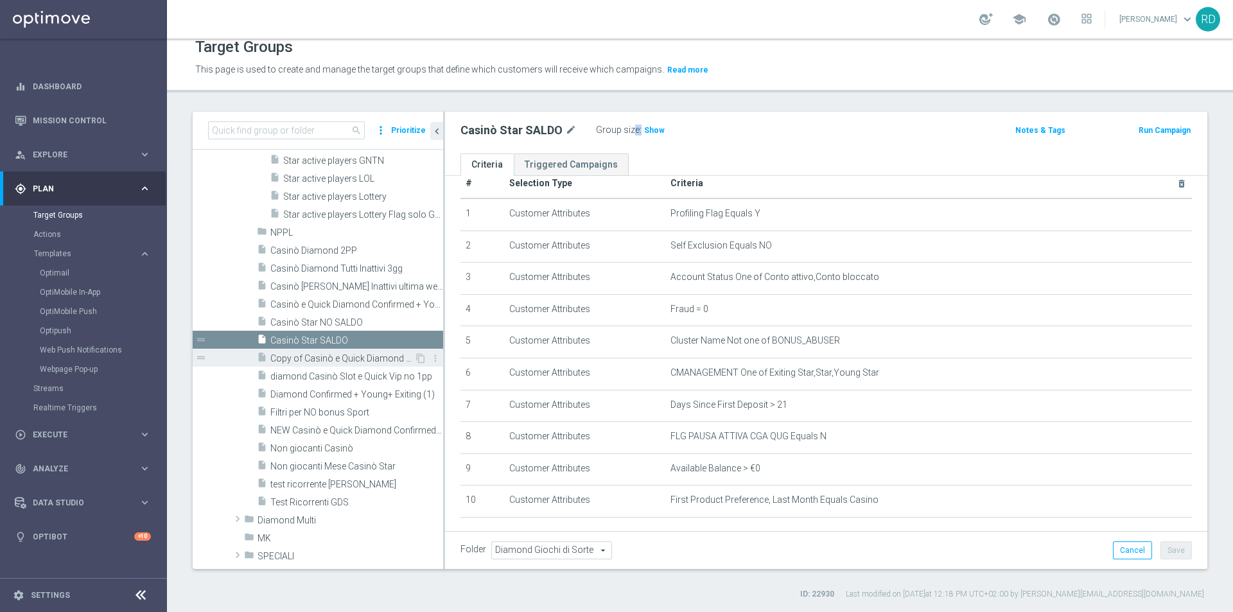
click at [299, 353] on span "Copy of Casinò e Quick Diamond Confirmed + Young+ Exiting" at bounding box center [342, 358] width 144 height 11
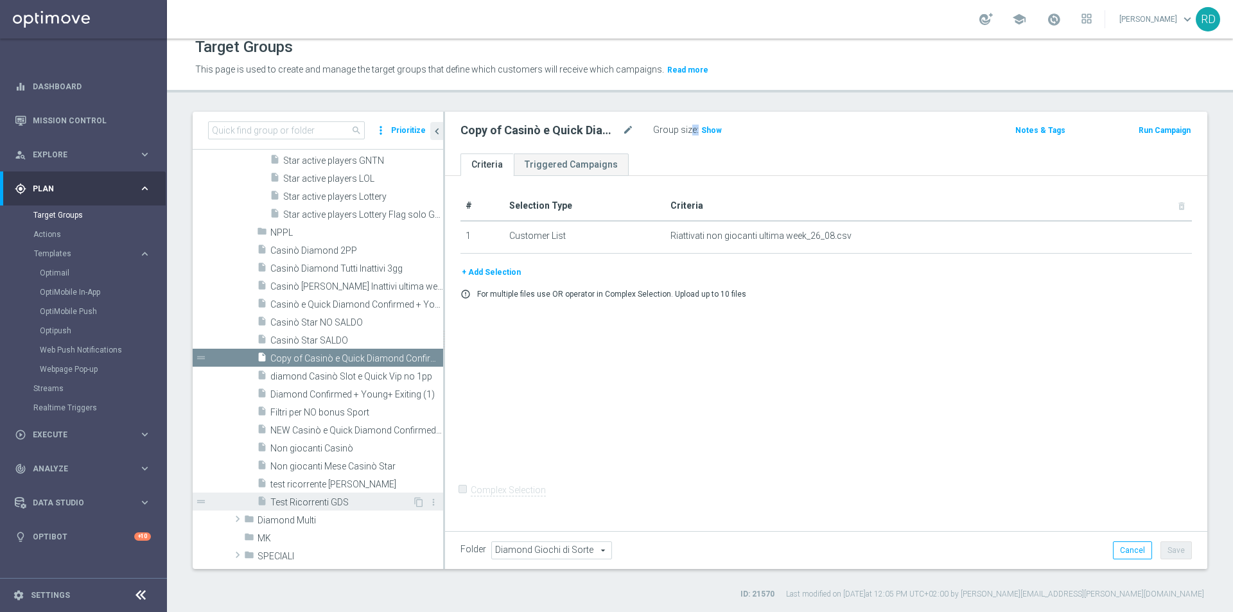
click at [306, 502] on span "Test Ricorrenti GDS" at bounding box center [341, 502] width 142 height 11
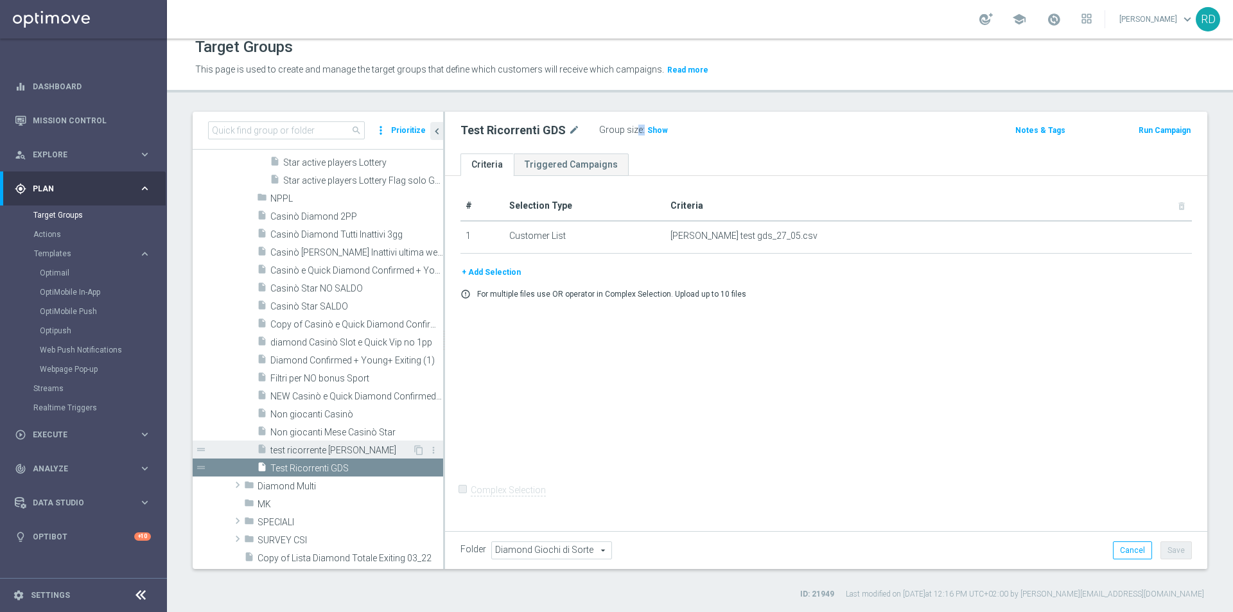
scroll to position [514, 0]
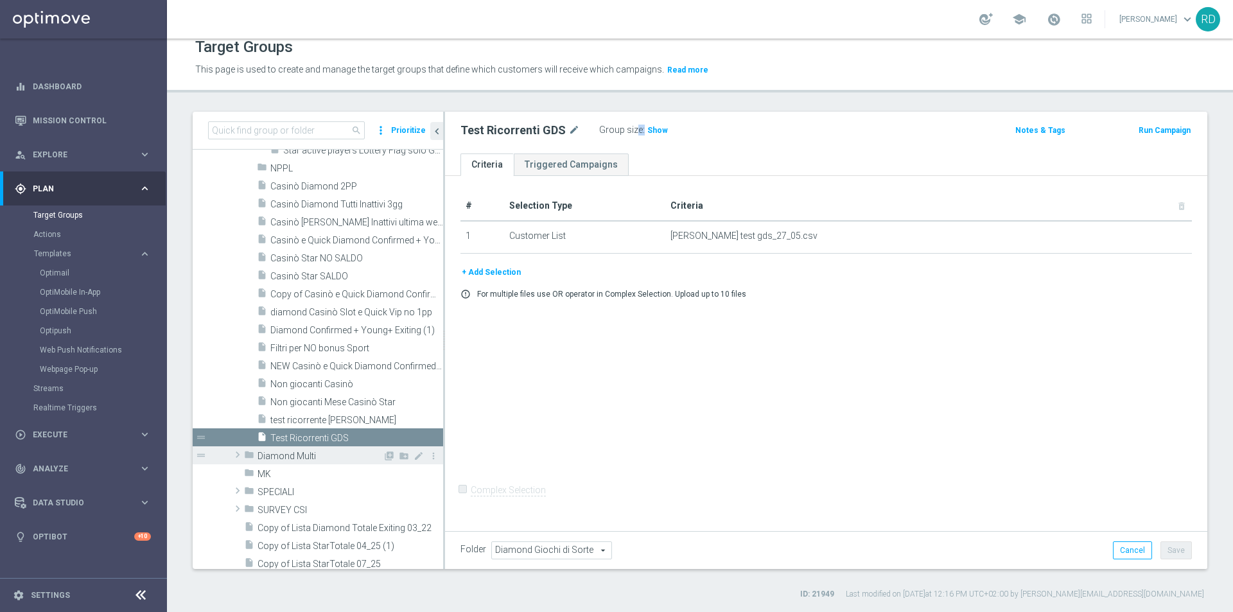
click at [233, 451] on span at bounding box center [237, 454] width 13 height 15
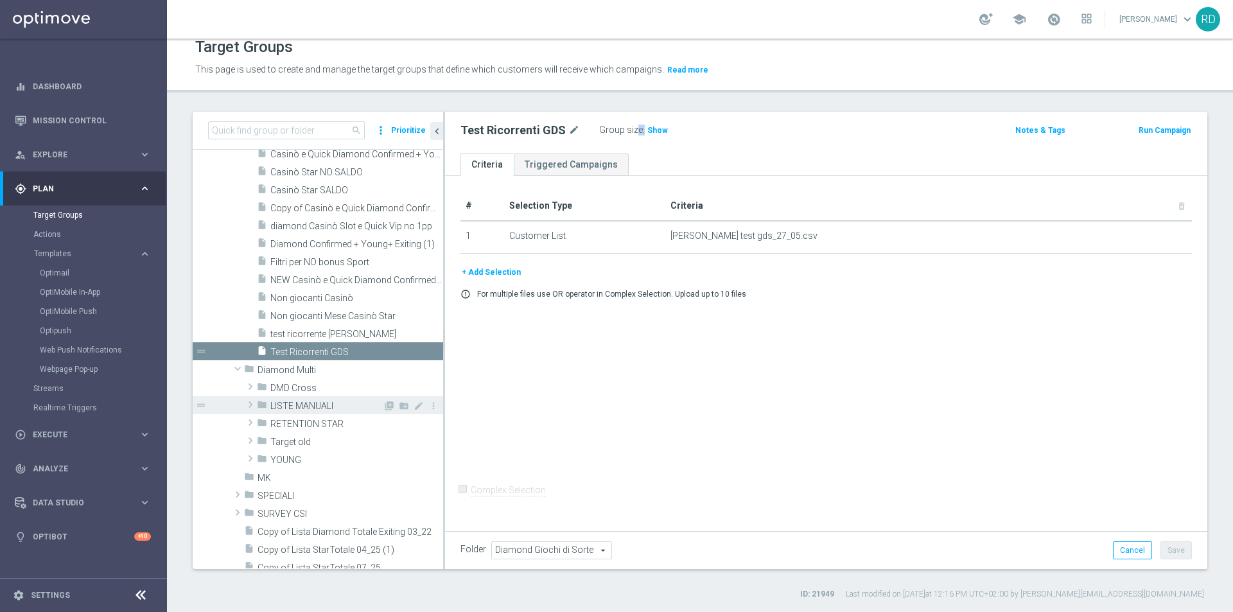
scroll to position [642, 0]
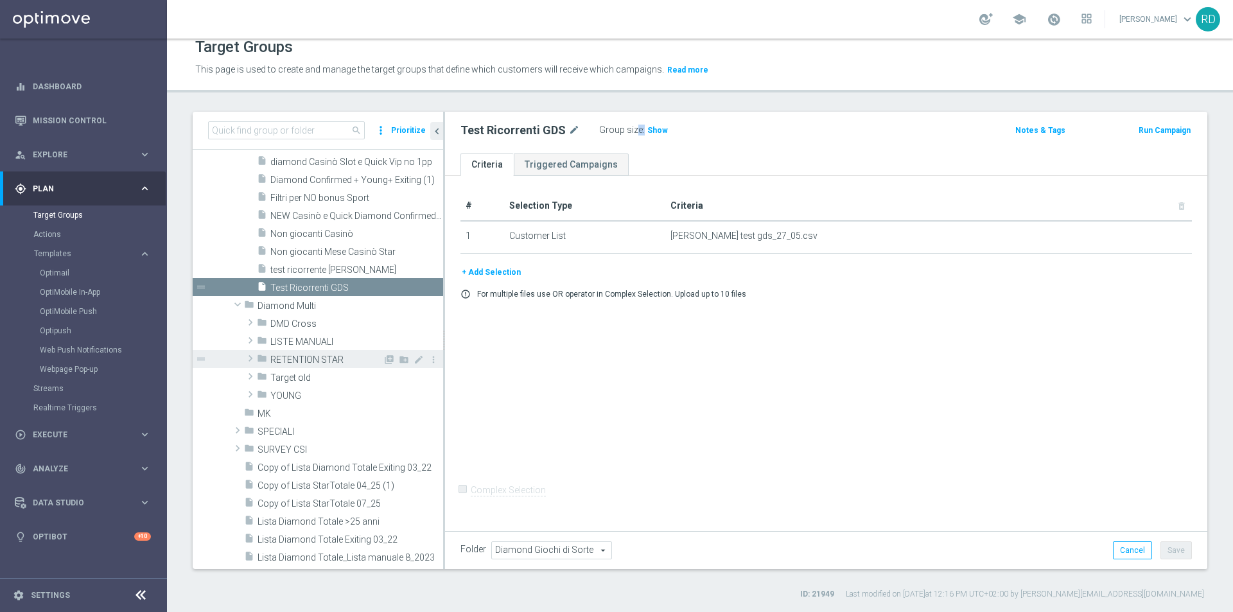
click at [251, 358] on span at bounding box center [250, 358] width 13 height 15
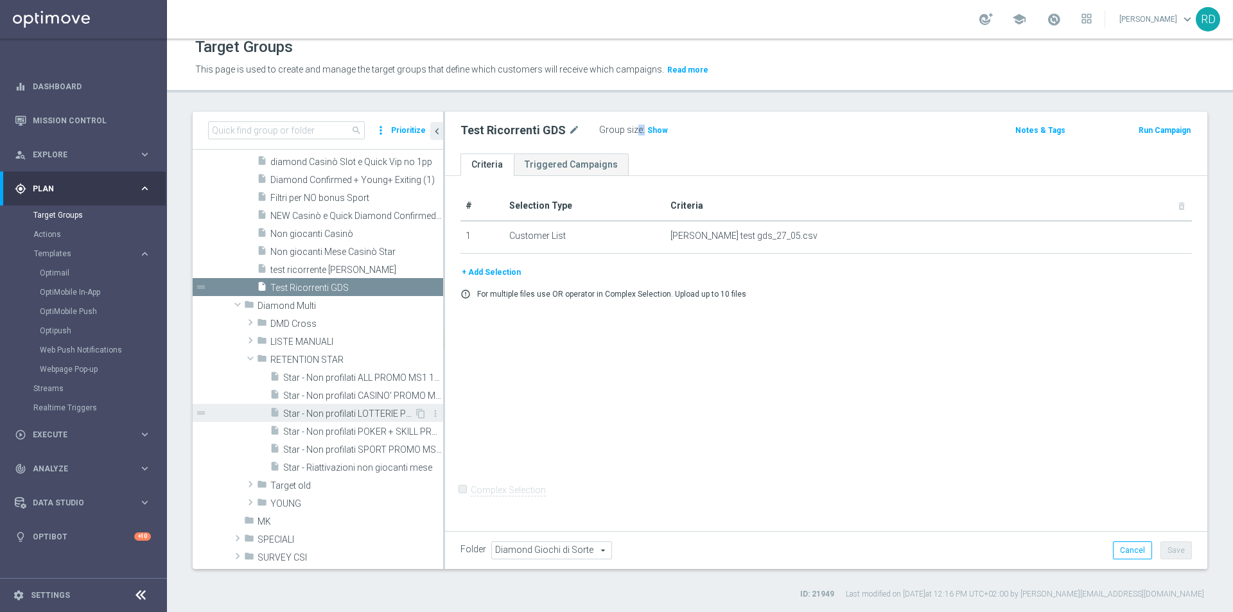
click at [339, 413] on span "Star - Non profilati LOTTERIE PROMO MS1 1M (3m)" at bounding box center [348, 414] width 131 height 11
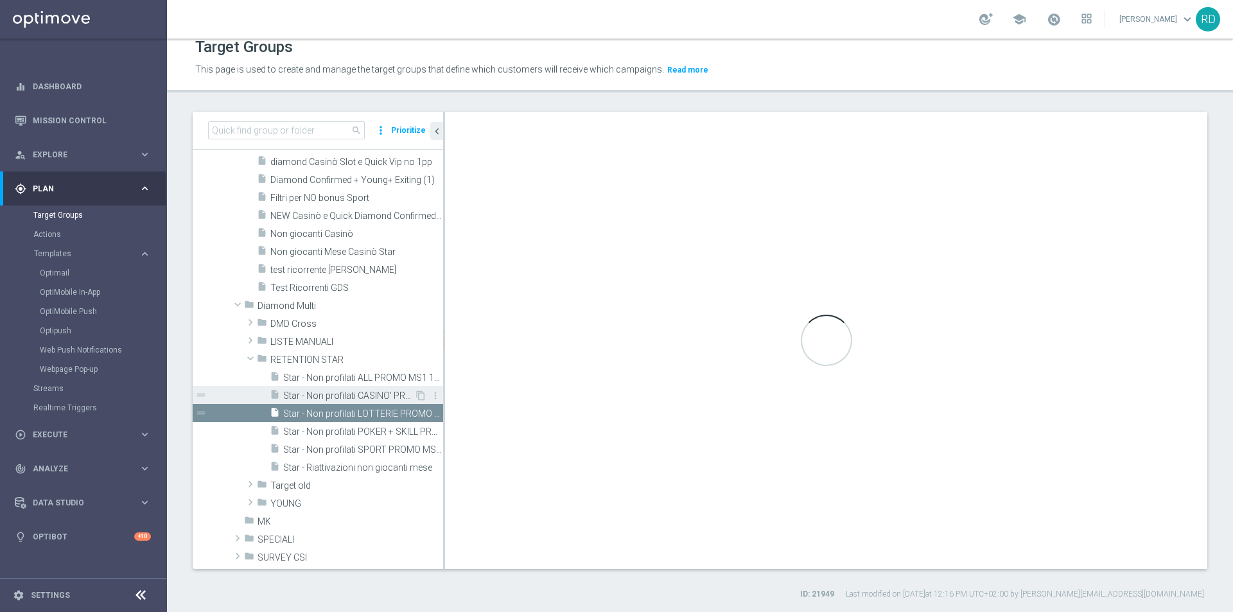
checkbox input "true"
type input "RETENTION STAR"
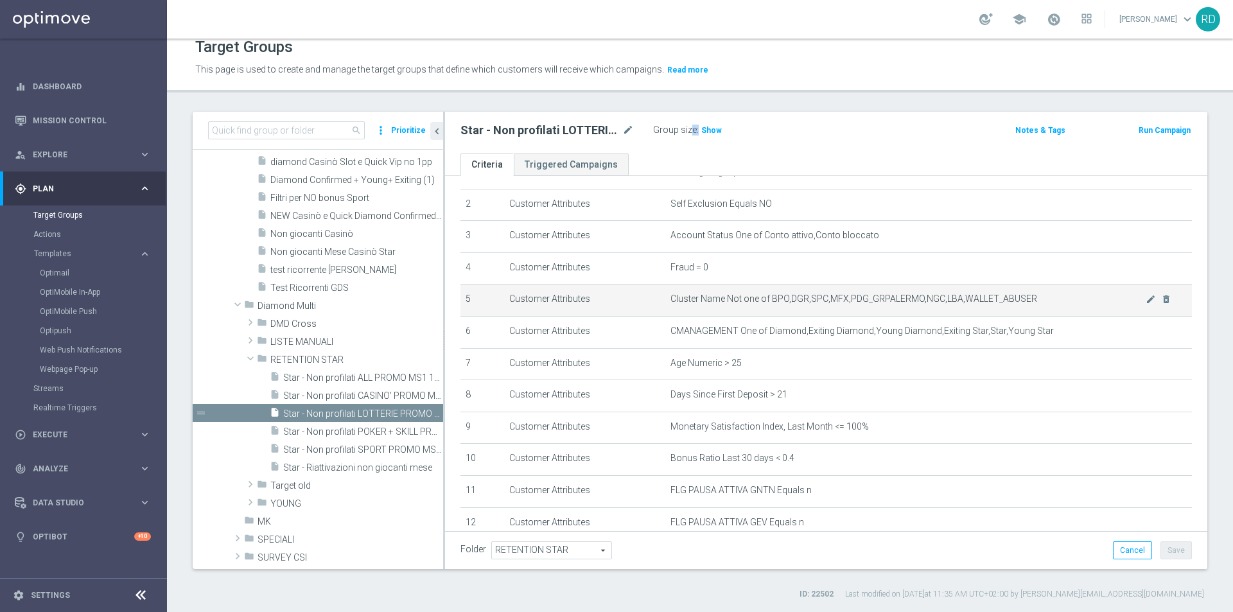
scroll to position [128, 0]
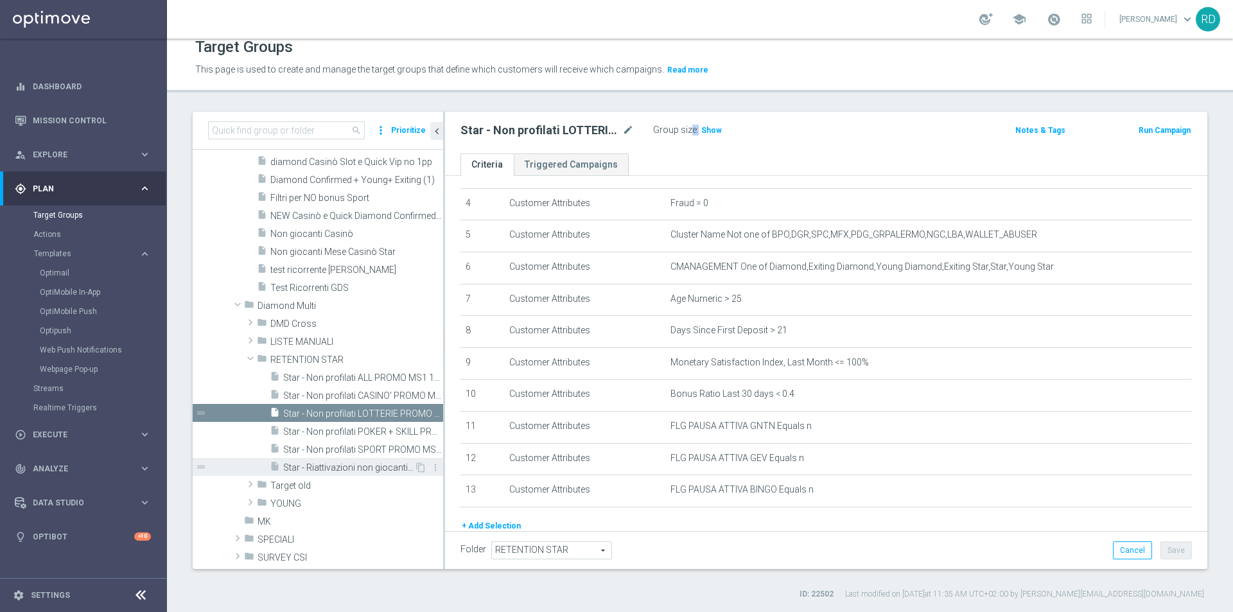
click at [329, 472] on span "Star - Riattivazioni non giocanti mese" at bounding box center [348, 468] width 131 height 11
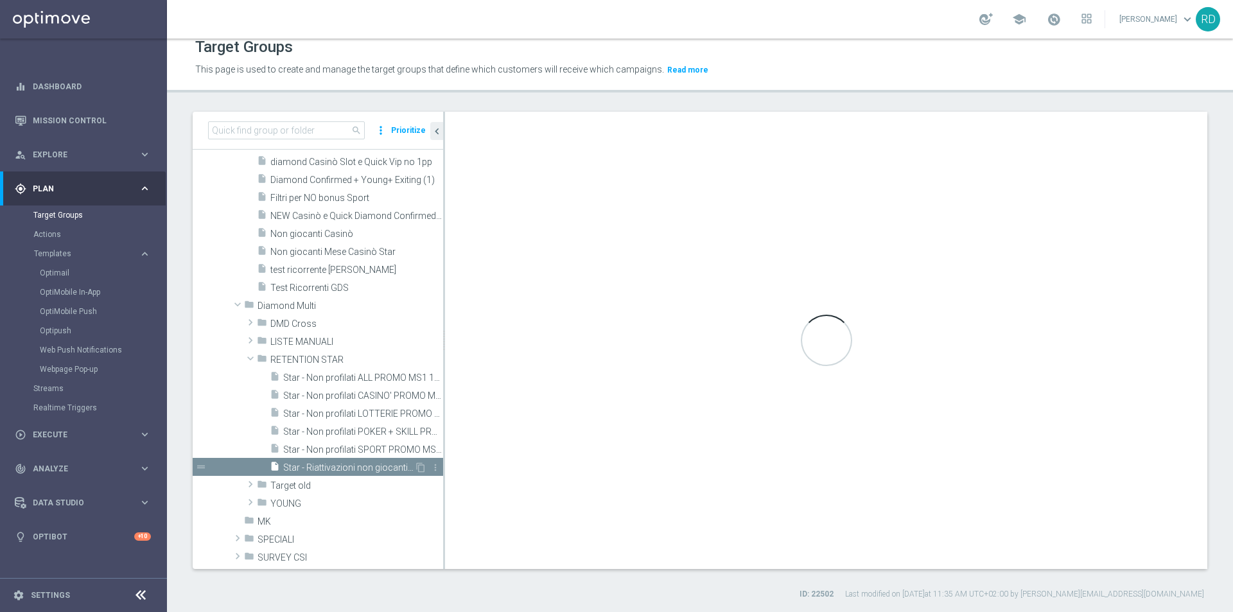
checkbox input "false"
